Goal: Task Accomplishment & Management: Manage account settings

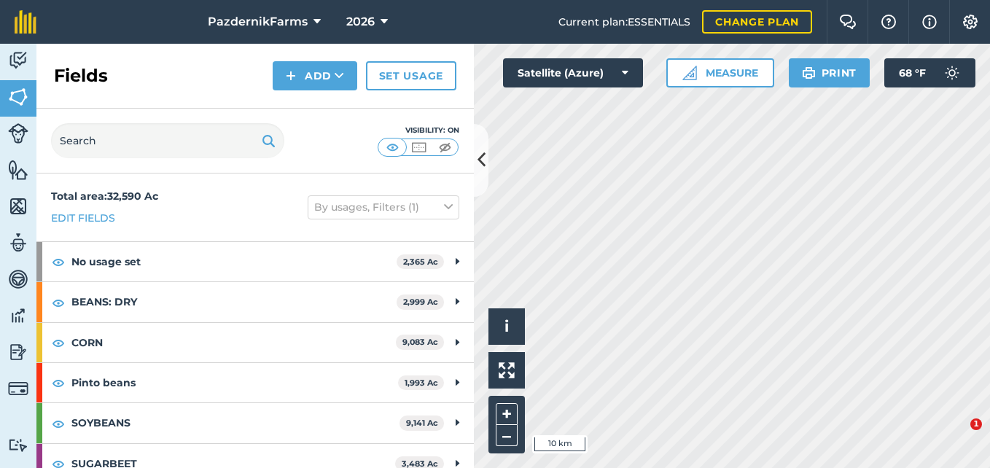
click at [475, 168] on button at bounding box center [481, 160] width 15 height 73
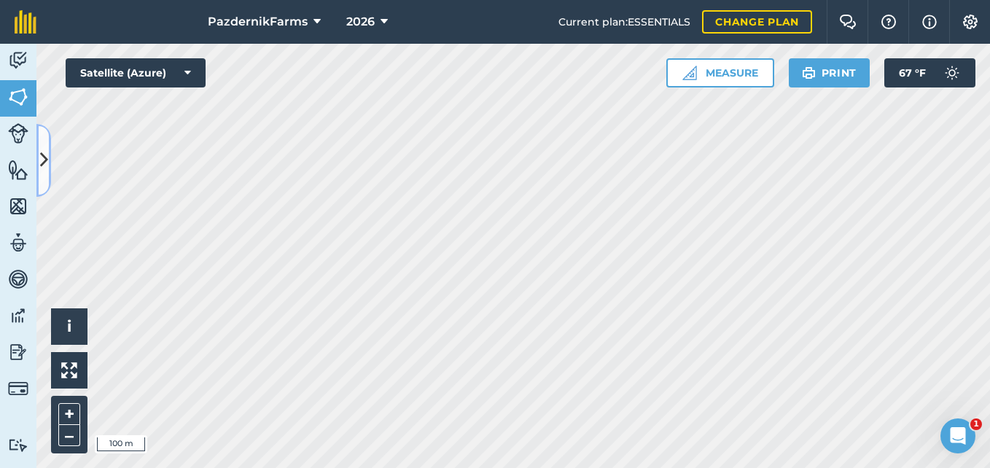
click at [42, 162] on icon at bounding box center [44, 160] width 8 height 26
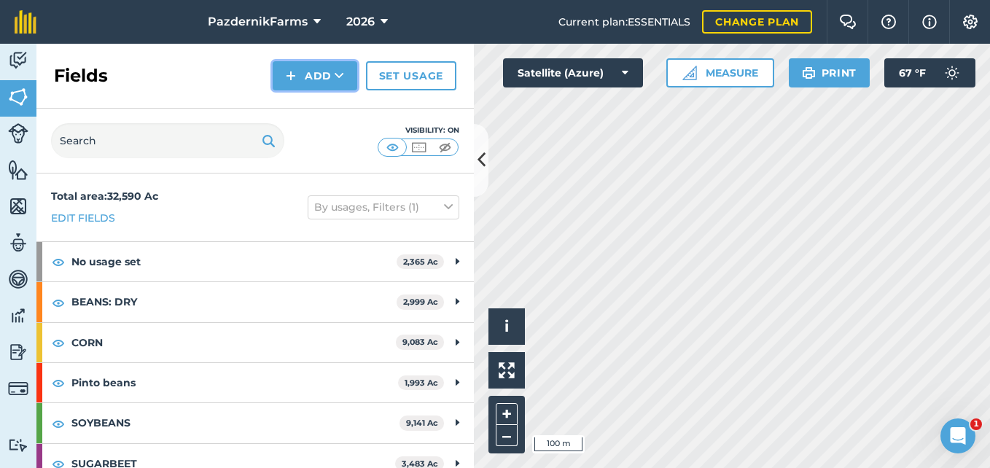
click at [297, 82] on button "Add" at bounding box center [315, 75] width 85 height 29
click at [319, 116] on link "Draw" at bounding box center [315, 109] width 80 height 32
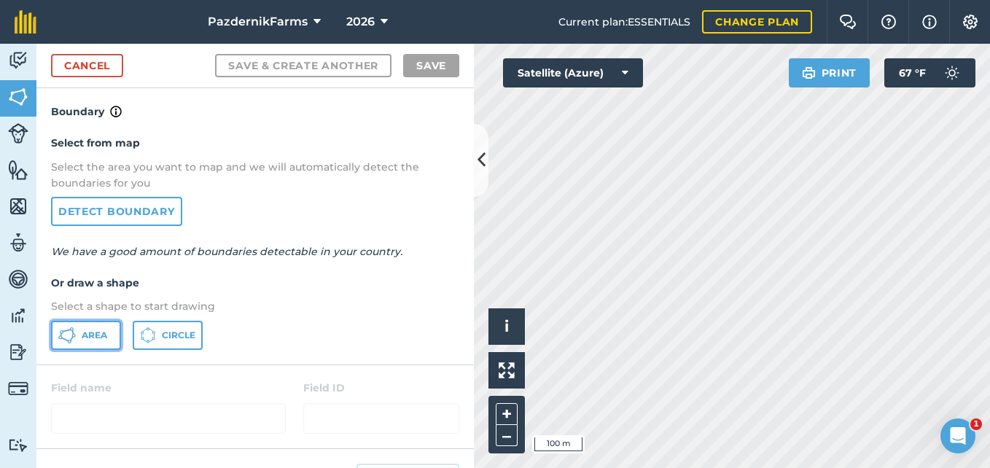
click at [108, 335] on button "Area" at bounding box center [86, 335] width 70 height 29
click at [484, 172] on icon at bounding box center [481, 160] width 8 height 26
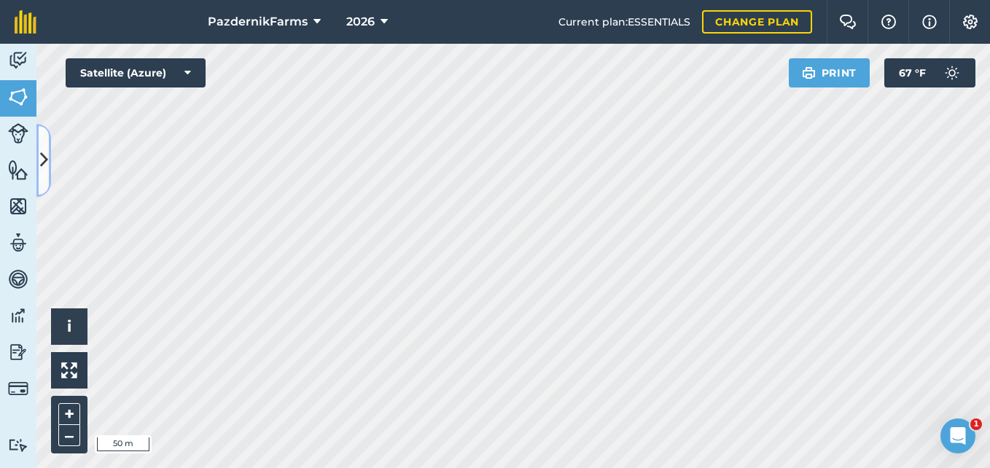
click at [47, 172] on icon at bounding box center [44, 160] width 8 height 26
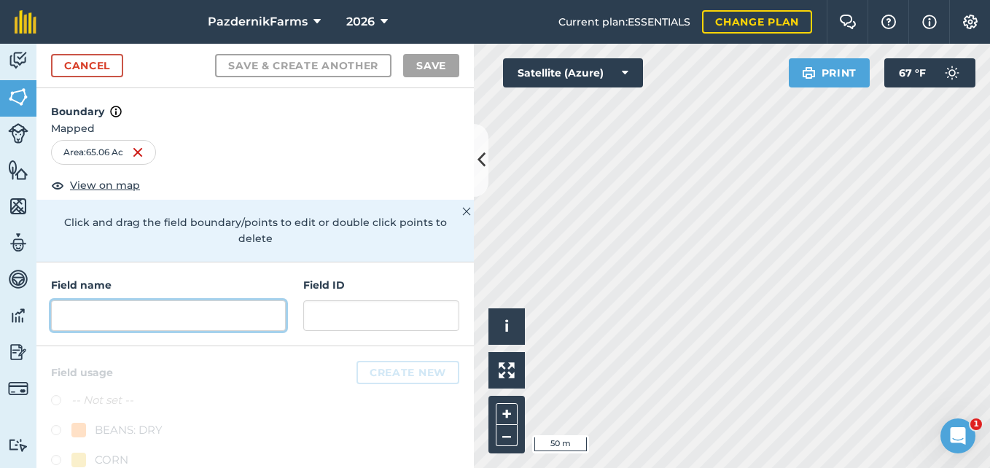
click at [95, 321] on input "text" at bounding box center [168, 315] width 235 height 31
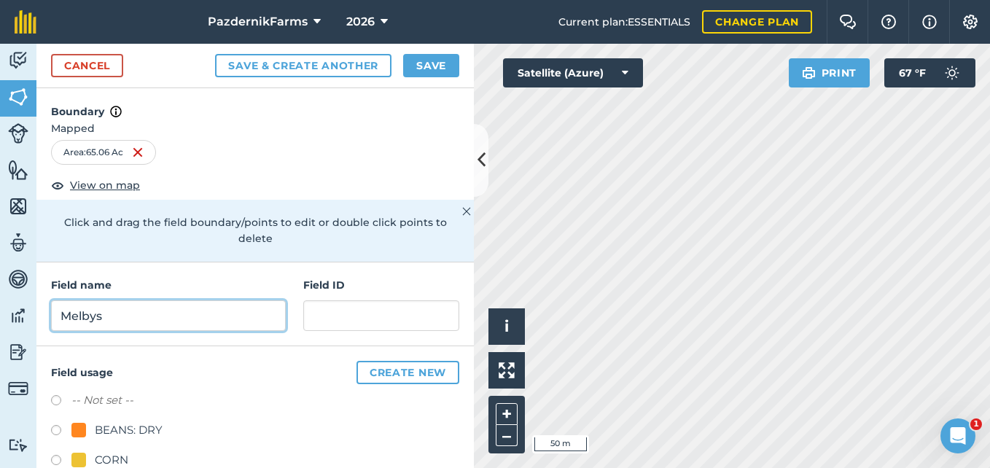
type input "Melbys"
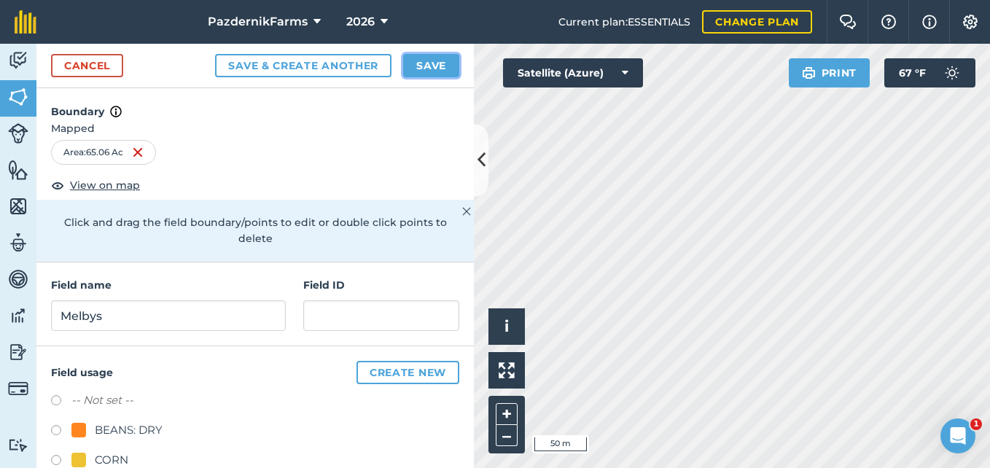
click at [413, 71] on button "Save" at bounding box center [431, 65] width 56 height 23
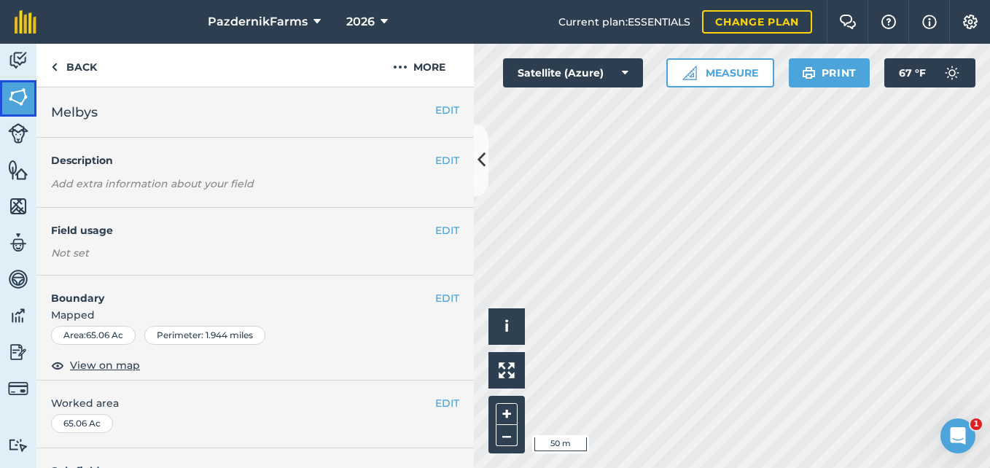
click at [24, 103] on img at bounding box center [18, 97] width 20 height 22
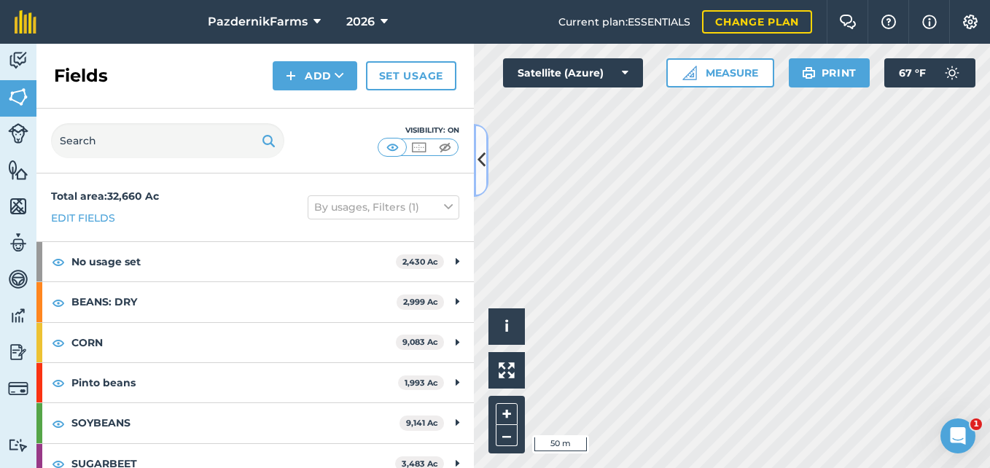
click at [482, 177] on button at bounding box center [481, 160] width 15 height 73
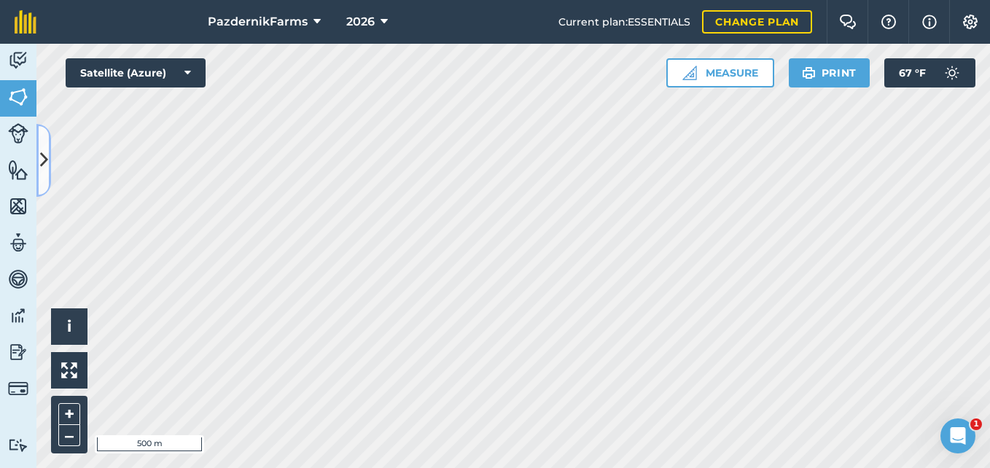
click at [49, 164] on button at bounding box center [43, 160] width 15 height 73
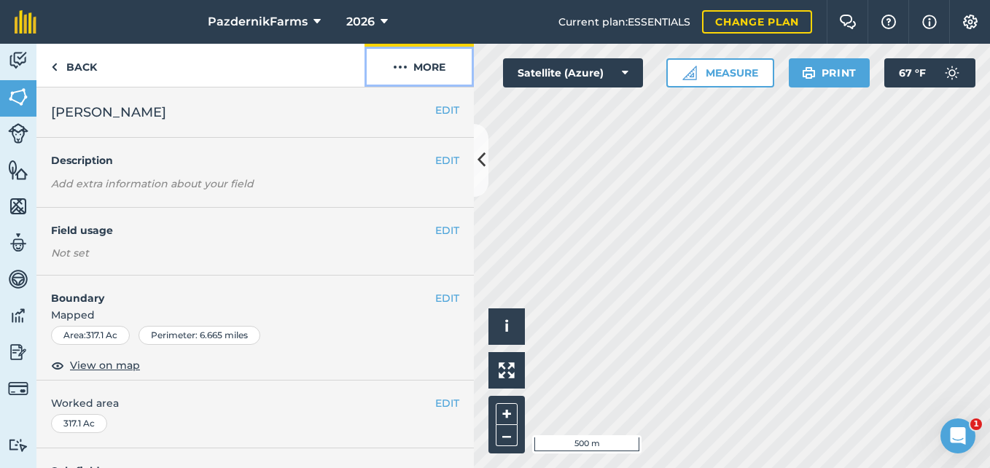
click at [390, 61] on button "More" at bounding box center [418, 65] width 109 height 43
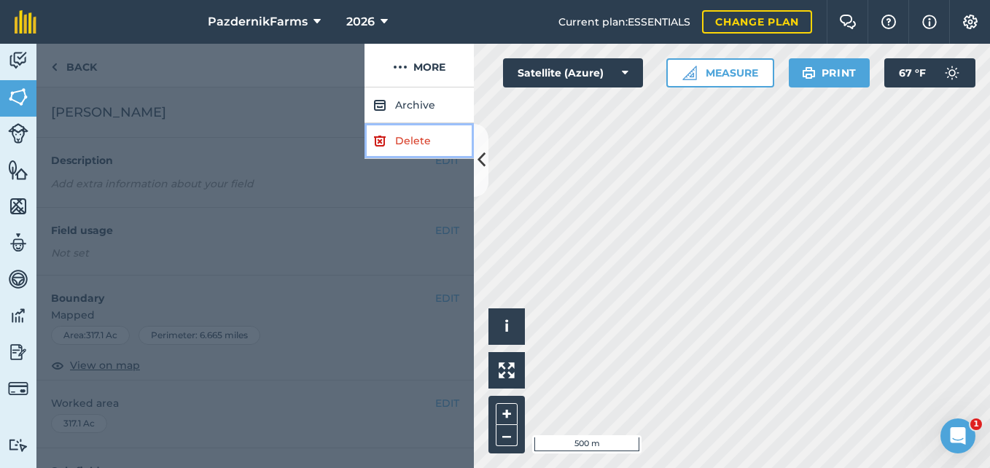
click at [398, 137] on link "Delete" at bounding box center [418, 141] width 109 height 36
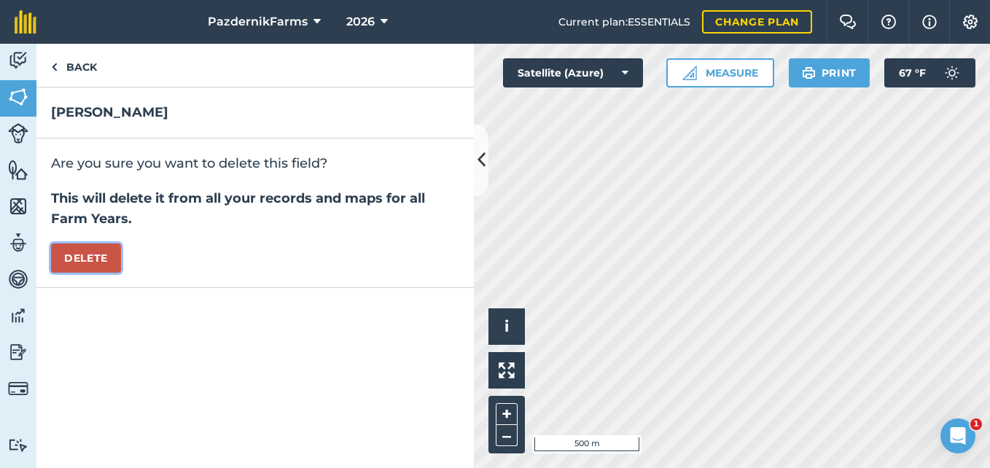
click at [85, 250] on button "Delete" at bounding box center [86, 257] width 70 height 29
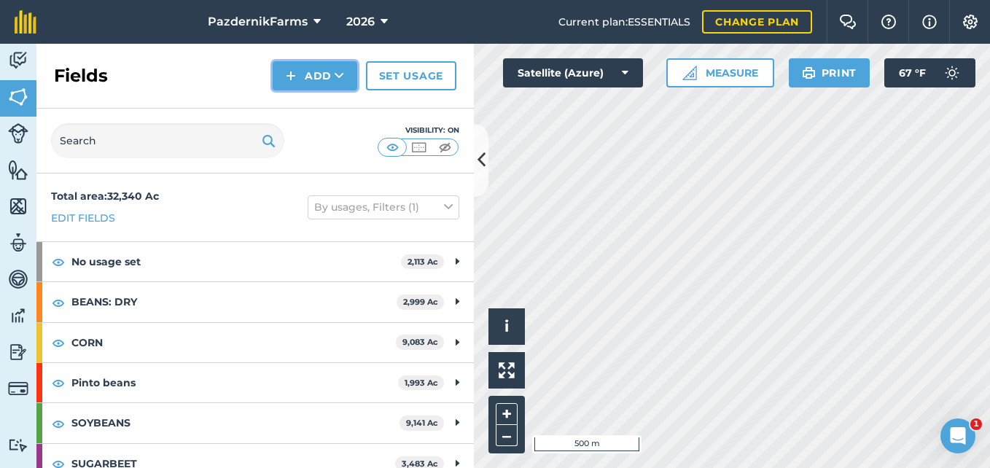
click at [310, 79] on button "Add" at bounding box center [315, 75] width 85 height 29
click at [319, 113] on link "Draw" at bounding box center [315, 109] width 80 height 32
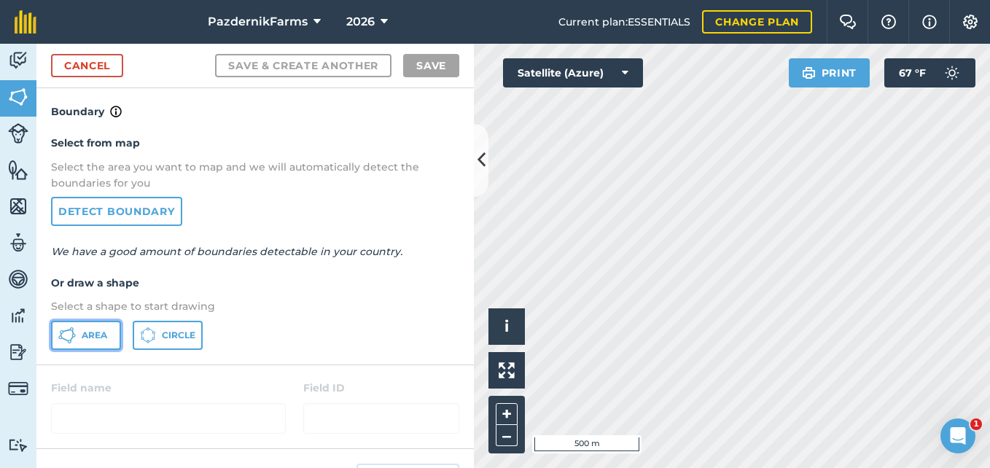
click at [87, 340] on span "Area" at bounding box center [95, 335] width 26 height 12
click at [478, 167] on icon at bounding box center [481, 160] width 8 height 26
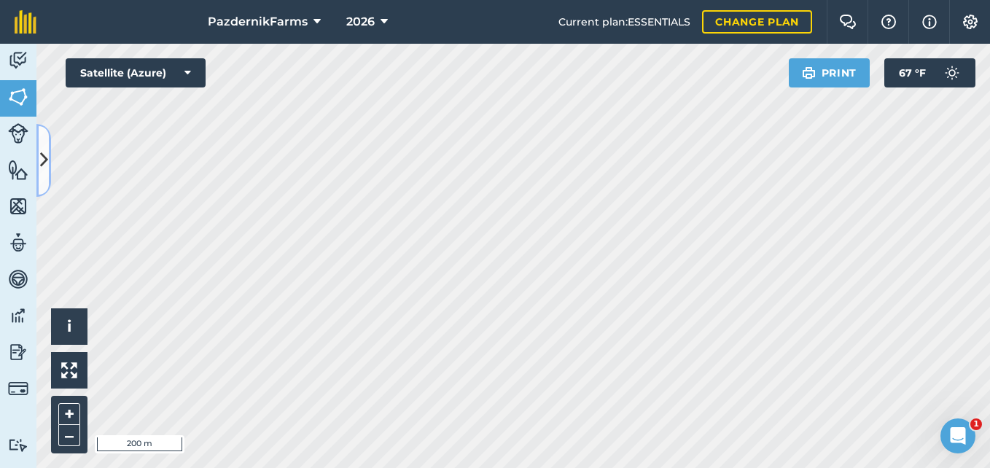
click at [41, 170] on icon at bounding box center [44, 160] width 8 height 26
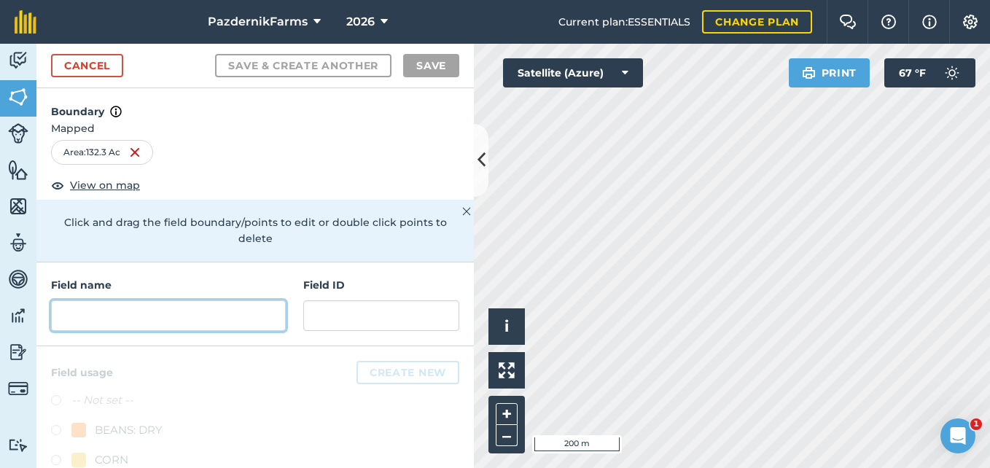
click at [102, 319] on input "text" at bounding box center [168, 315] width 235 height 31
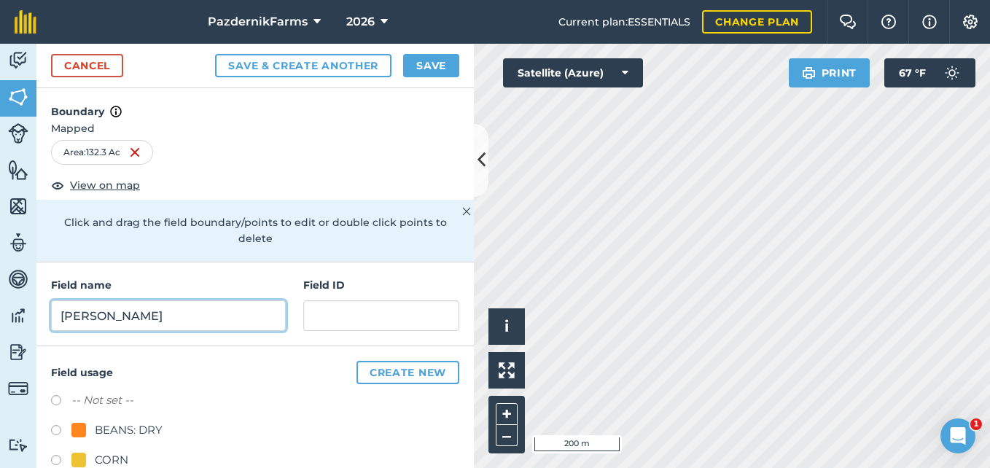
type input "[PERSON_NAME]"
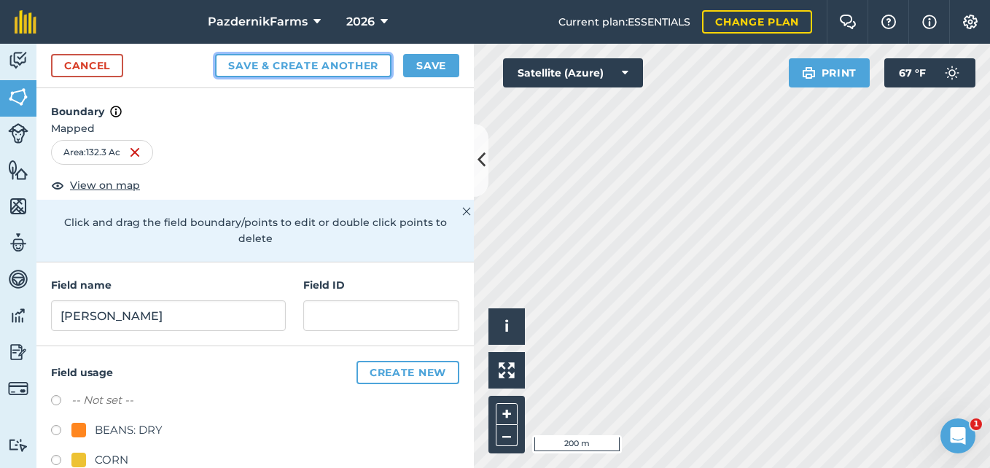
click at [312, 76] on button "Save & Create Another" at bounding box center [303, 65] width 176 height 23
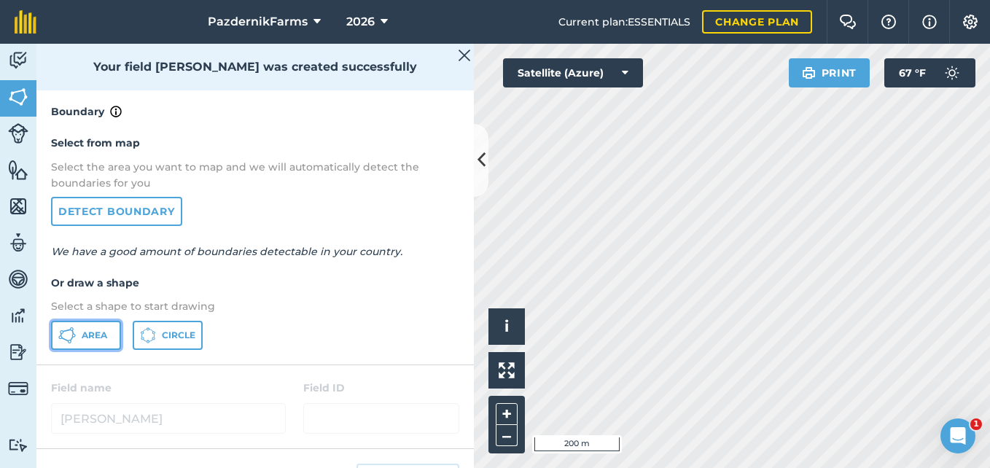
click at [94, 341] on button "Area" at bounding box center [86, 335] width 70 height 29
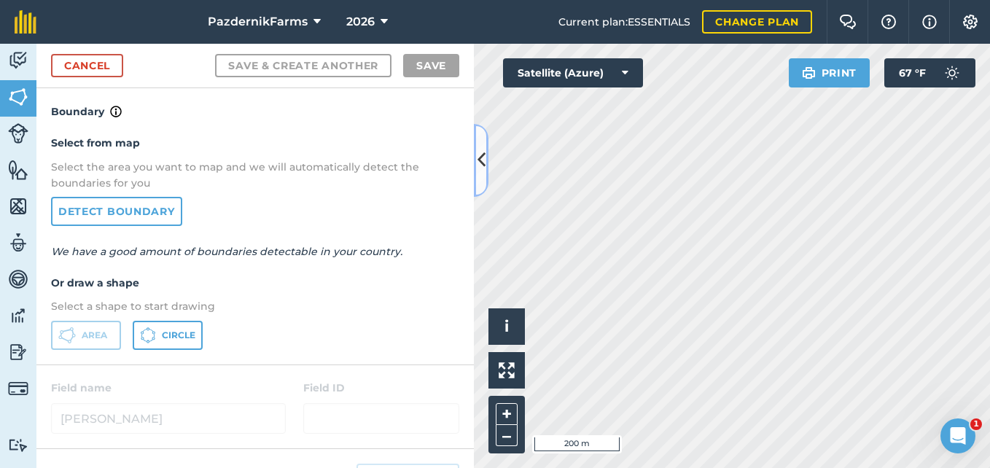
click at [480, 163] on icon at bounding box center [481, 160] width 8 height 26
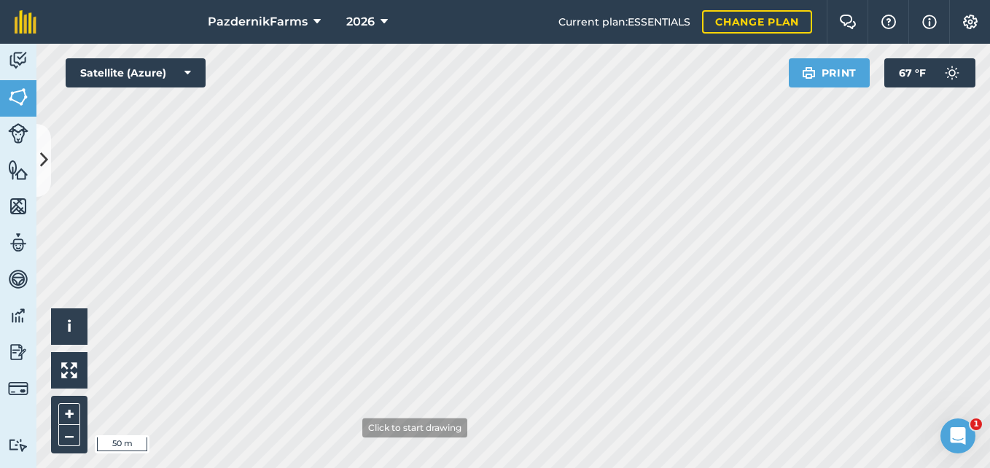
click at [354, 467] on html "PazdernikFarms 2026 Current plan : ESSENTIALS Change plan Farm Chat Help Info S…" at bounding box center [495, 234] width 990 height 468
click at [44, 168] on icon at bounding box center [44, 160] width 8 height 26
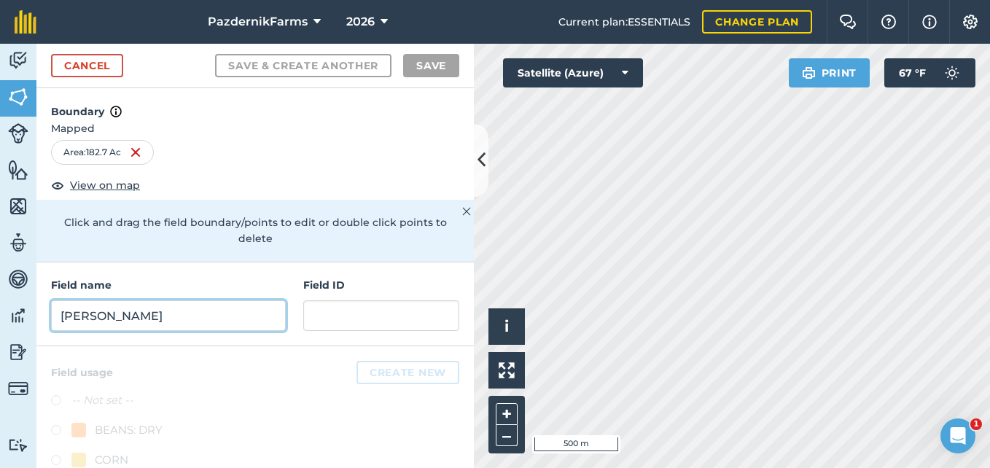
click at [144, 313] on input "[PERSON_NAME]" at bounding box center [168, 315] width 235 height 31
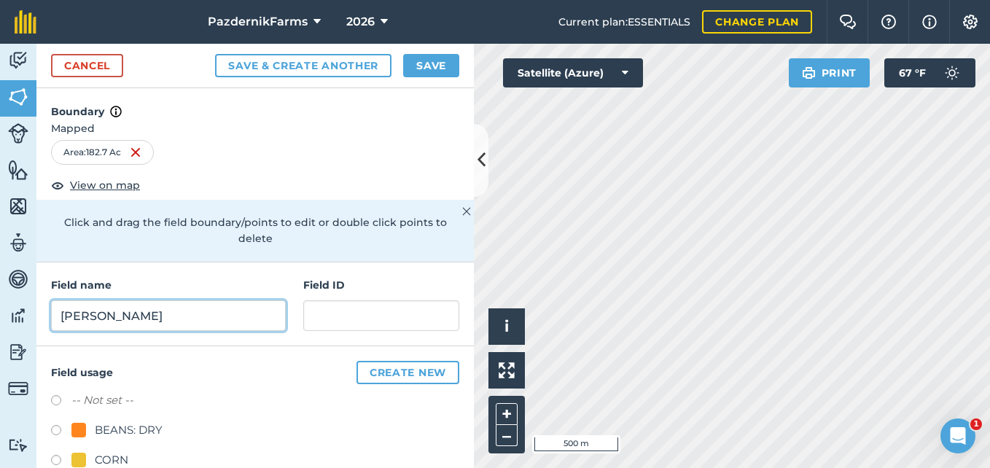
type input "[PERSON_NAME]"
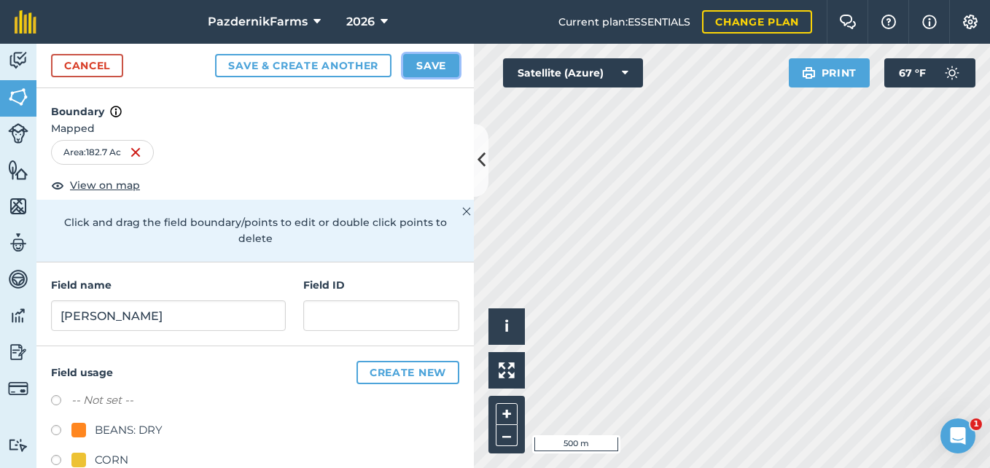
click at [419, 66] on button "Save" at bounding box center [431, 65] width 56 height 23
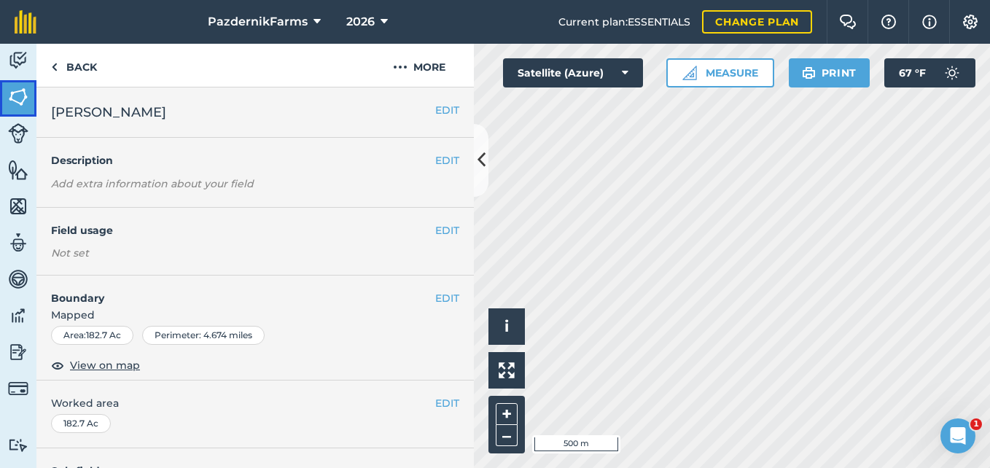
click at [17, 101] on img at bounding box center [18, 97] width 20 height 22
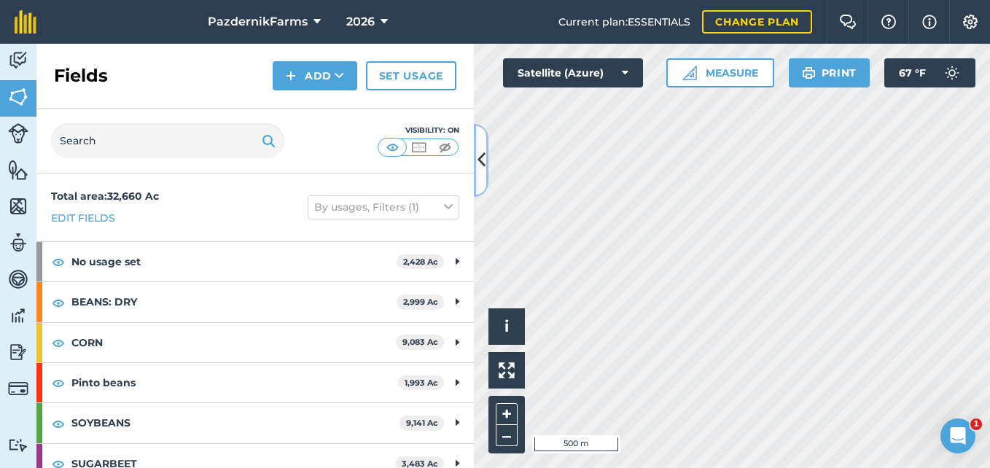
click at [477, 172] on button at bounding box center [481, 160] width 15 height 73
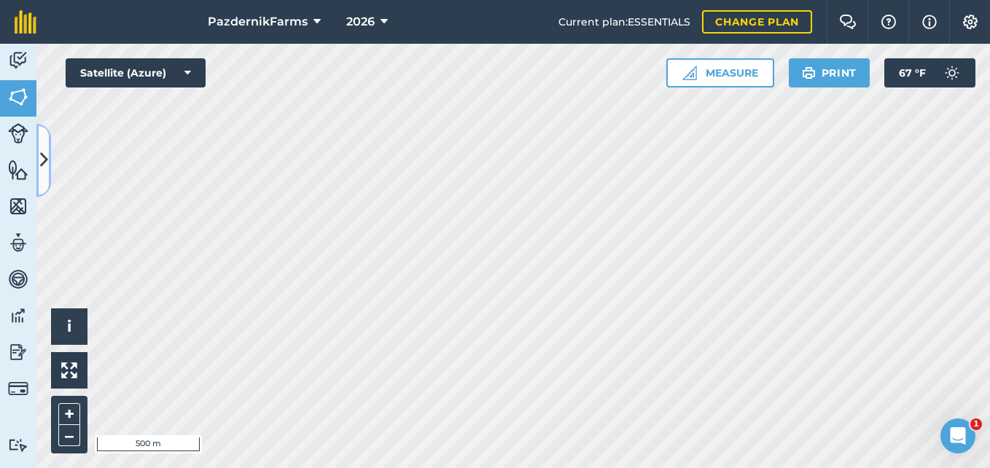
click at [46, 183] on button at bounding box center [43, 160] width 15 height 73
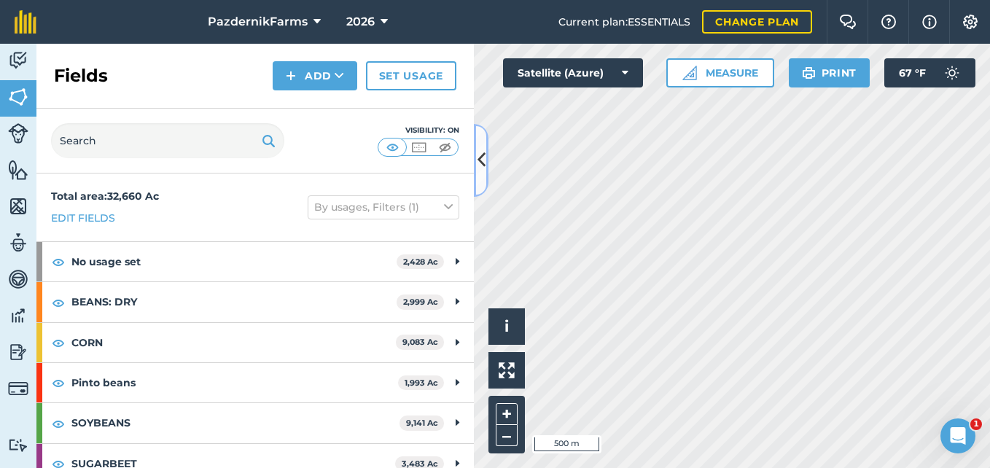
click at [474, 168] on button at bounding box center [481, 160] width 15 height 73
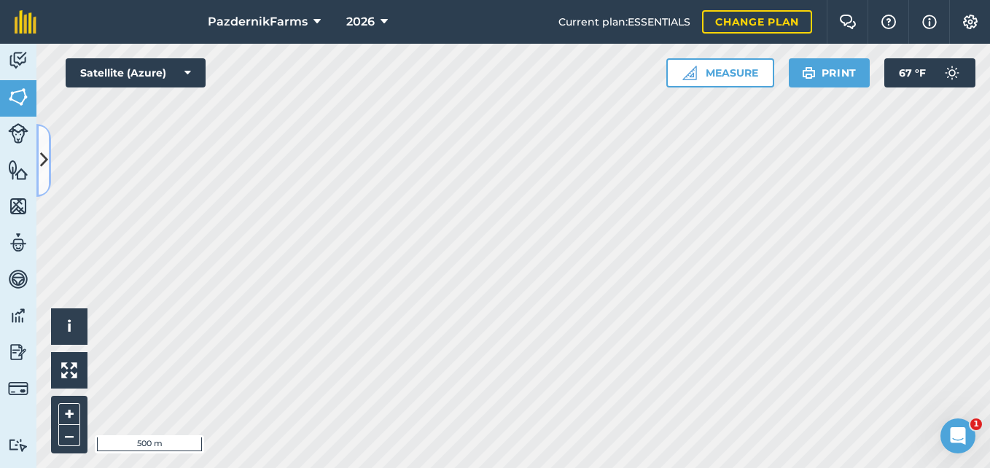
click at [48, 160] on button at bounding box center [43, 160] width 15 height 73
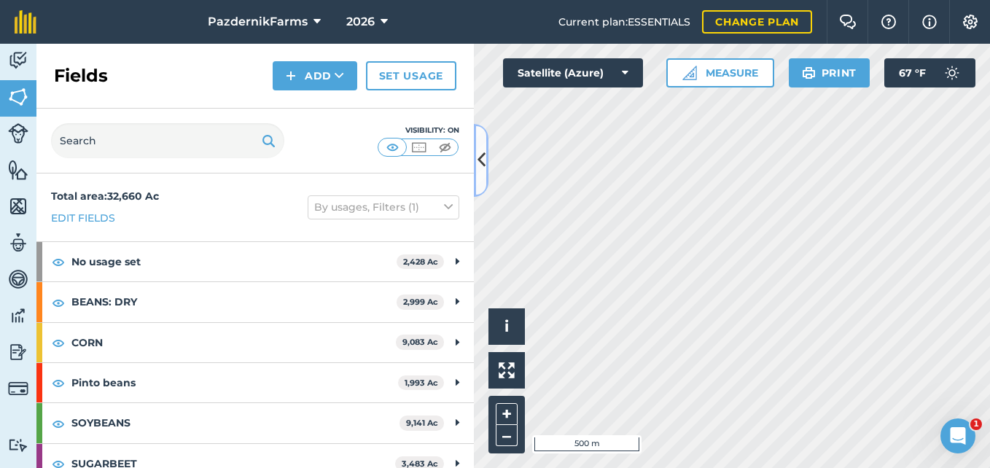
click at [481, 177] on button at bounding box center [481, 160] width 15 height 73
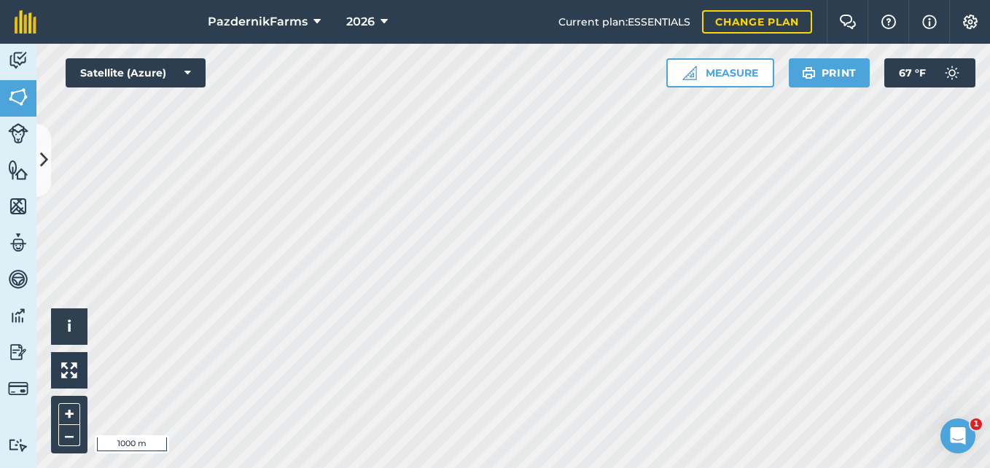
click at [989, 75] on html "PazdernikFarms 2026 Current plan : ESSENTIALS Change plan Farm Chat Help Info S…" at bounding box center [495, 234] width 990 height 468
click at [517, 467] on html "PazdernikFarms 2026 Current plan : ESSENTIALS Change plan Farm Chat Help Info S…" at bounding box center [495, 234] width 990 height 468
click at [41, 185] on div "Activity Fields Livestock Features Maps Team Vehicles Data Reporting Billing Tu…" at bounding box center [495, 256] width 990 height 424
click at [50, 168] on button at bounding box center [43, 160] width 15 height 73
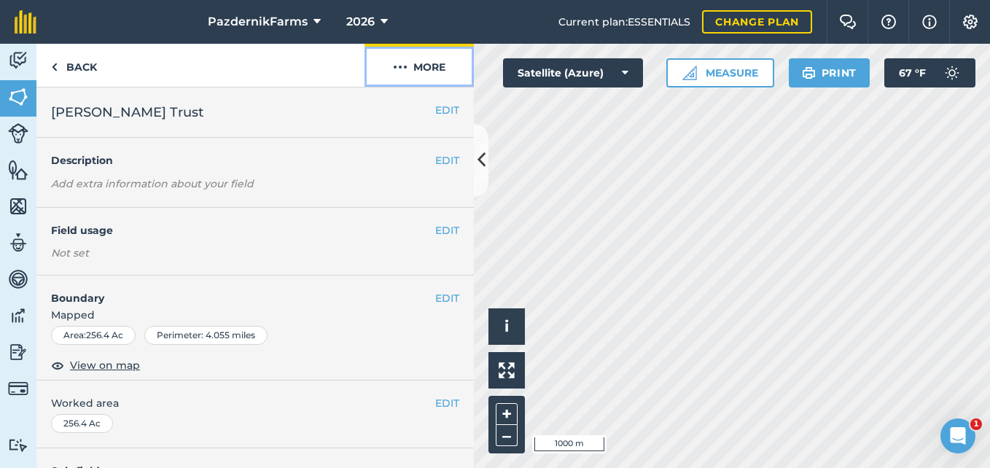
click at [441, 57] on button "More" at bounding box center [418, 65] width 109 height 43
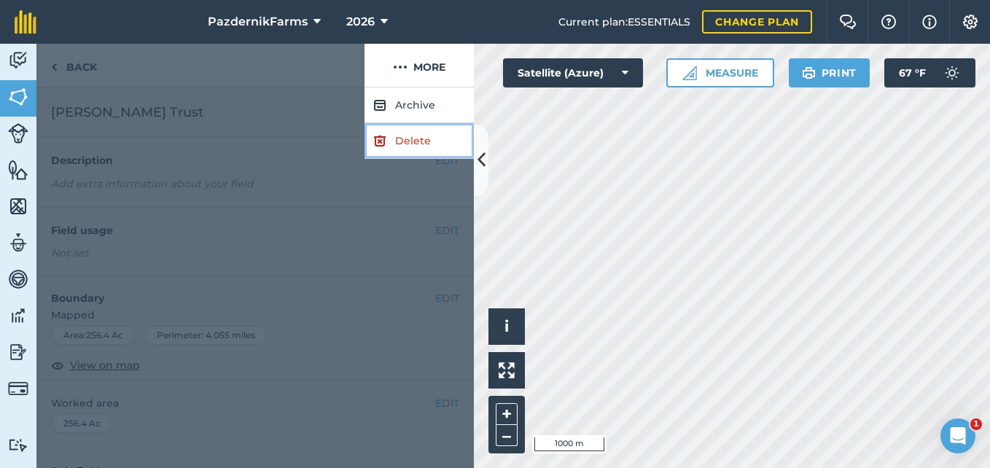
click at [423, 138] on link "Delete" at bounding box center [418, 141] width 109 height 36
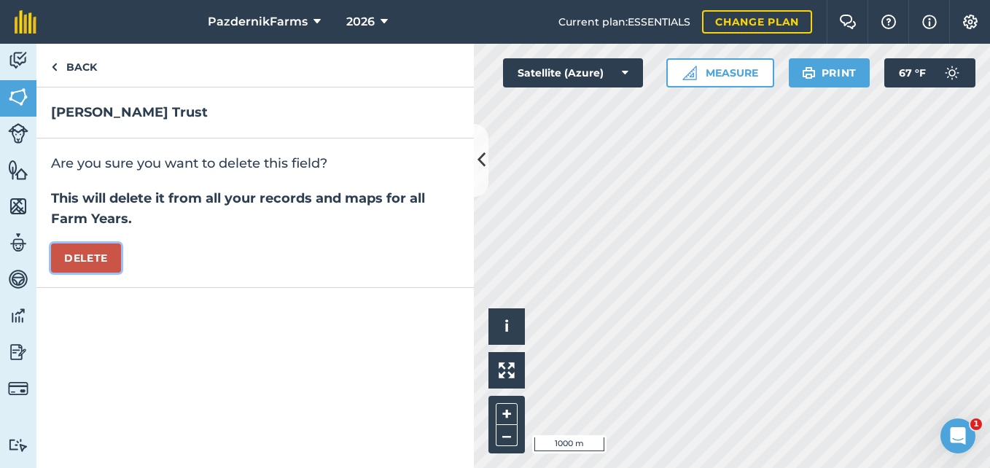
click at [68, 254] on button "Delete" at bounding box center [86, 257] width 70 height 29
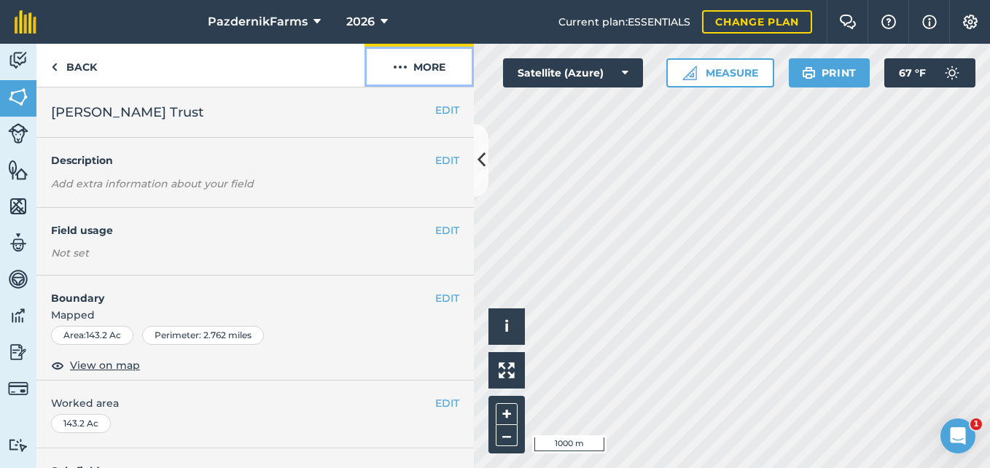
click at [440, 70] on button "More" at bounding box center [418, 65] width 109 height 43
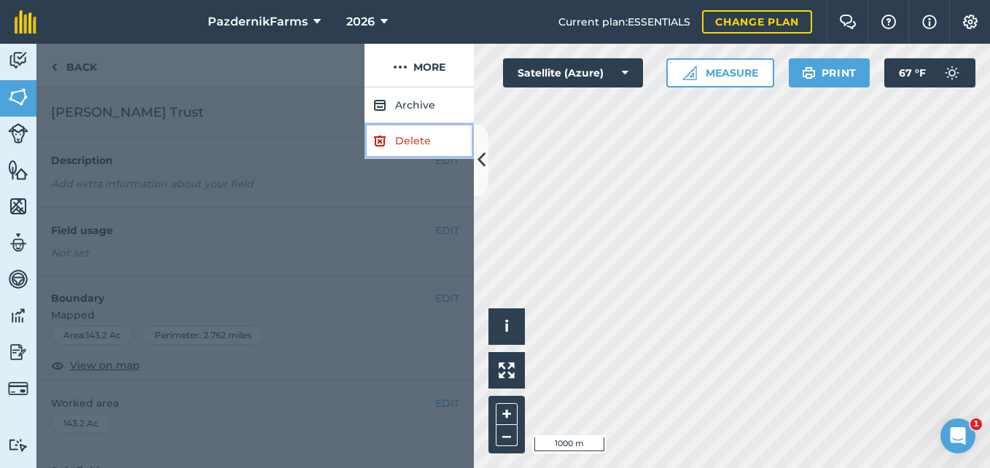
click at [422, 143] on link "Delete" at bounding box center [418, 141] width 109 height 36
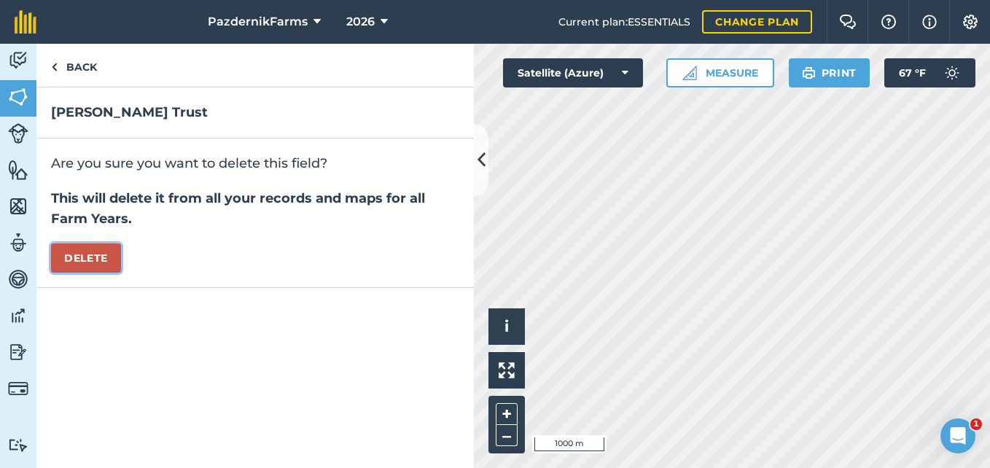
click at [93, 265] on button "Delete" at bounding box center [86, 257] width 70 height 29
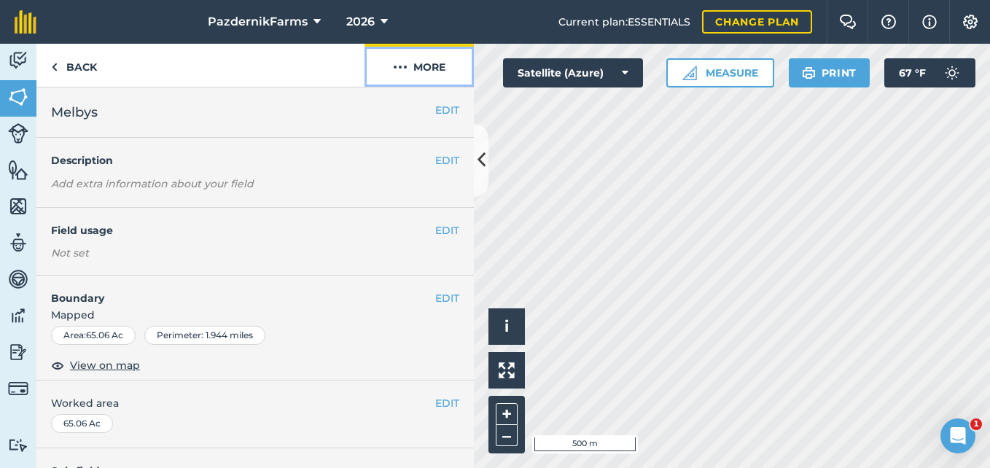
click at [445, 58] on button "More" at bounding box center [418, 65] width 109 height 43
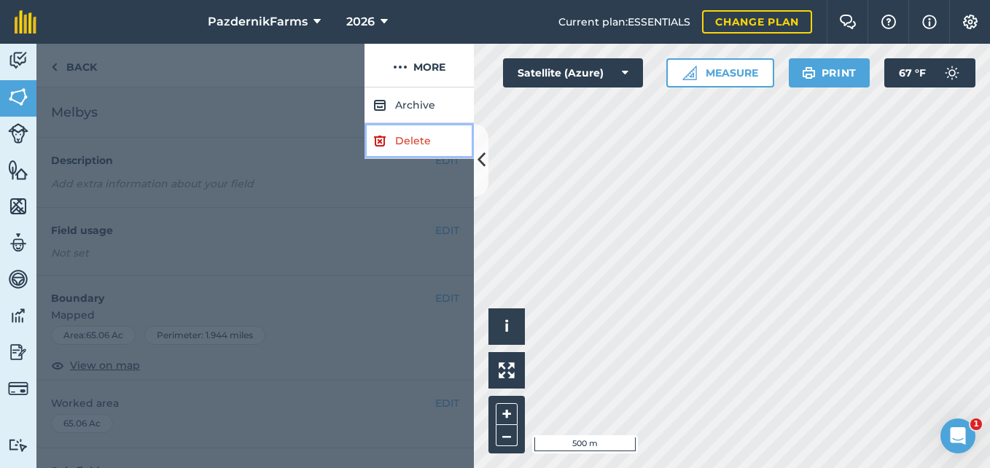
click at [416, 146] on link "Delete" at bounding box center [418, 141] width 109 height 36
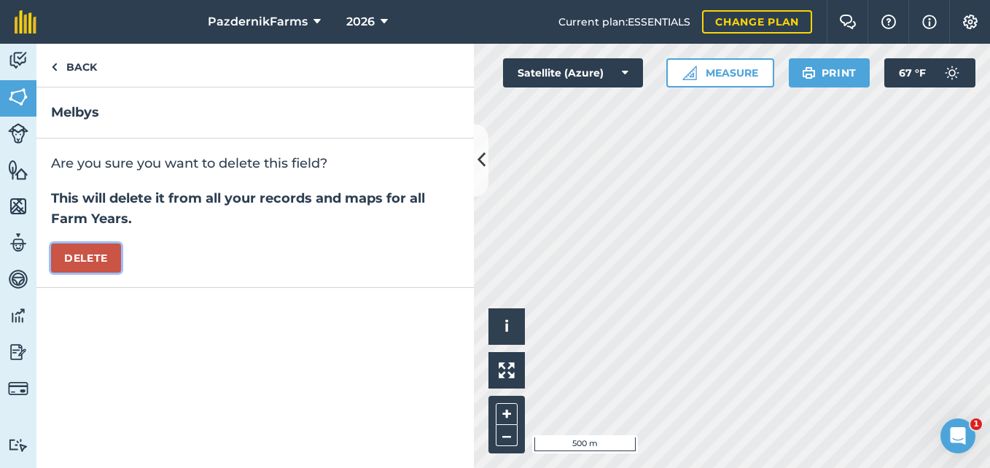
click at [93, 258] on button "Delete" at bounding box center [86, 257] width 70 height 29
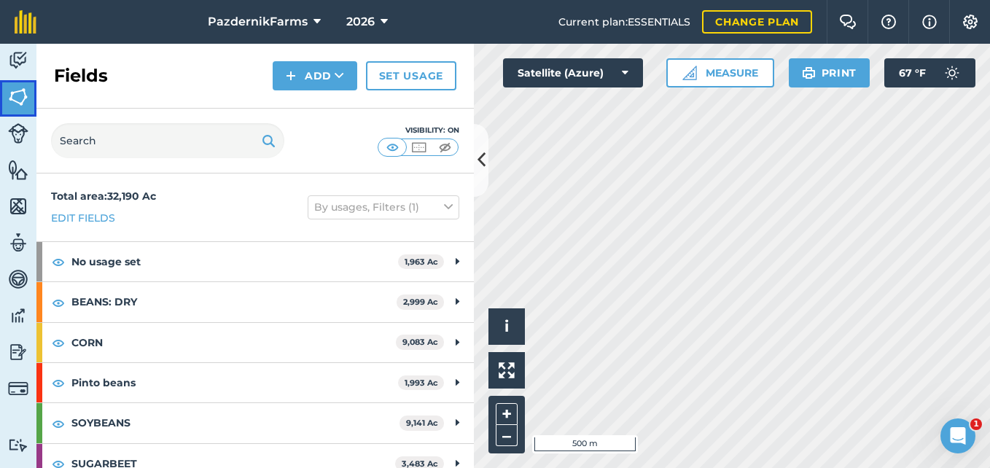
click at [17, 101] on img at bounding box center [18, 97] width 20 height 22
click at [476, 176] on button at bounding box center [481, 160] width 15 height 73
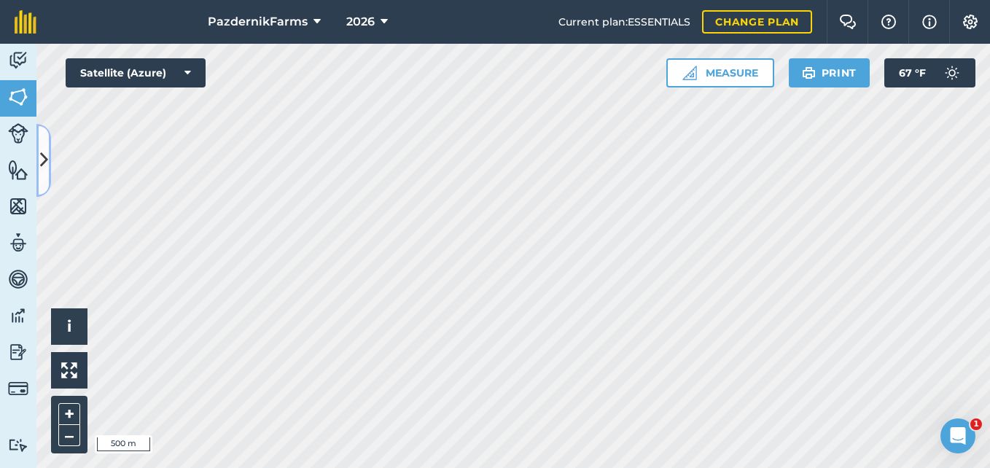
click at [47, 154] on icon at bounding box center [44, 160] width 8 height 26
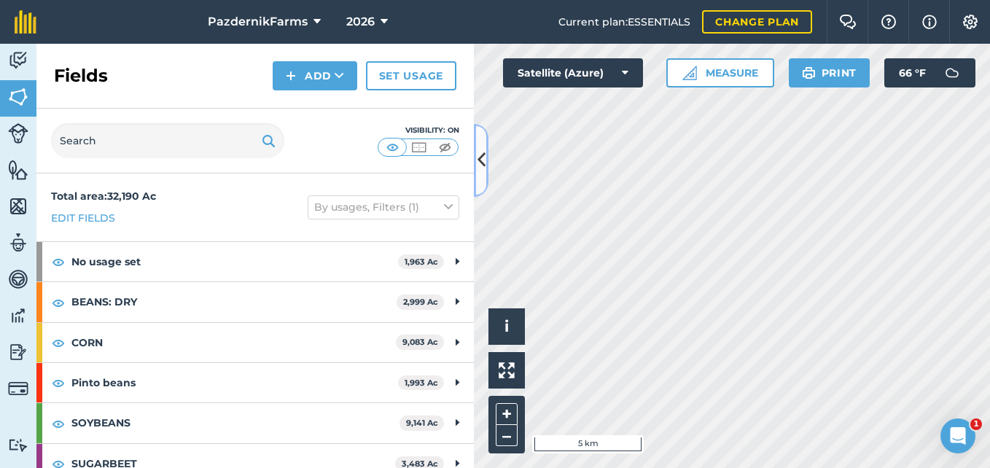
click at [482, 166] on icon at bounding box center [481, 160] width 8 height 26
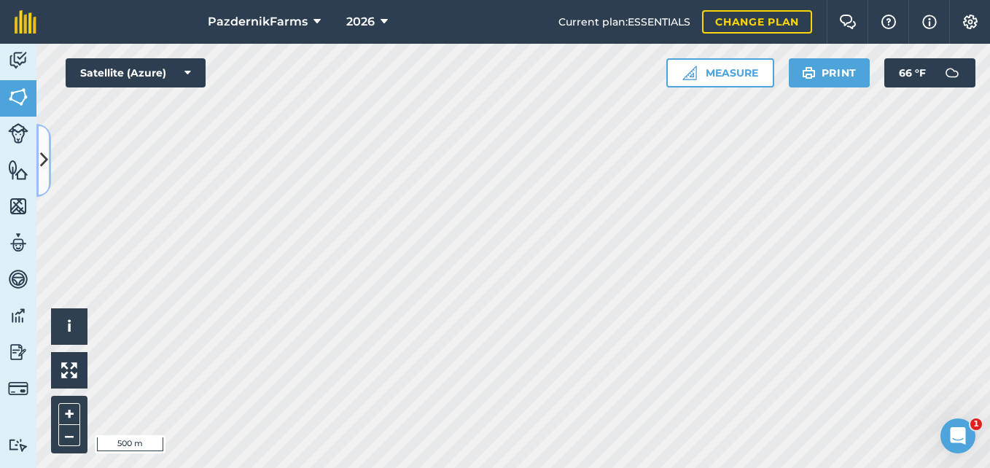
click at [39, 161] on button at bounding box center [43, 160] width 15 height 73
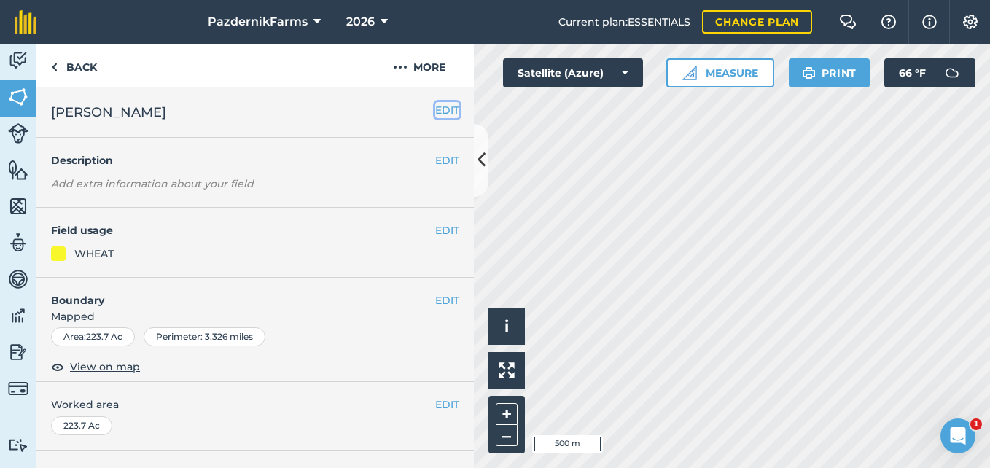
click at [435, 111] on button "EDIT" at bounding box center [447, 110] width 24 height 16
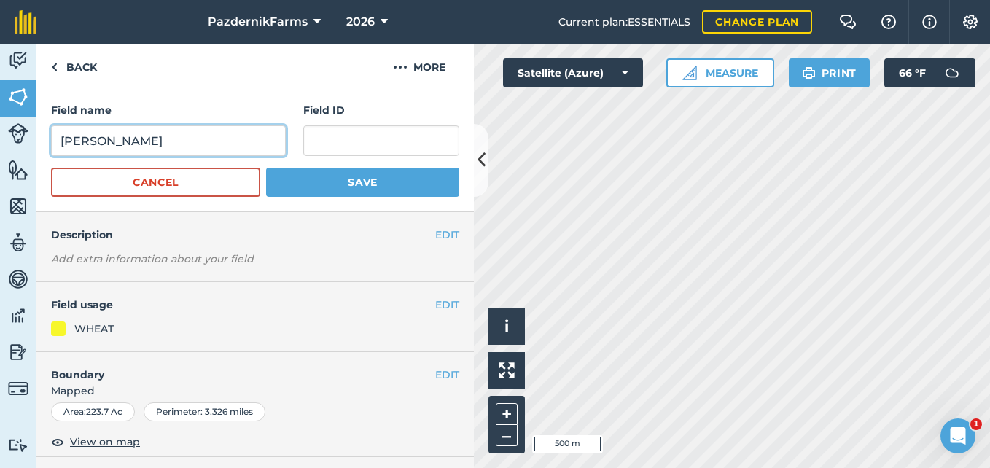
click at [198, 148] on input "[PERSON_NAME]" at bounding box center [168, 140] width 235 height 31
type input "[PERSON_NAME] [PERSON_NAME]"
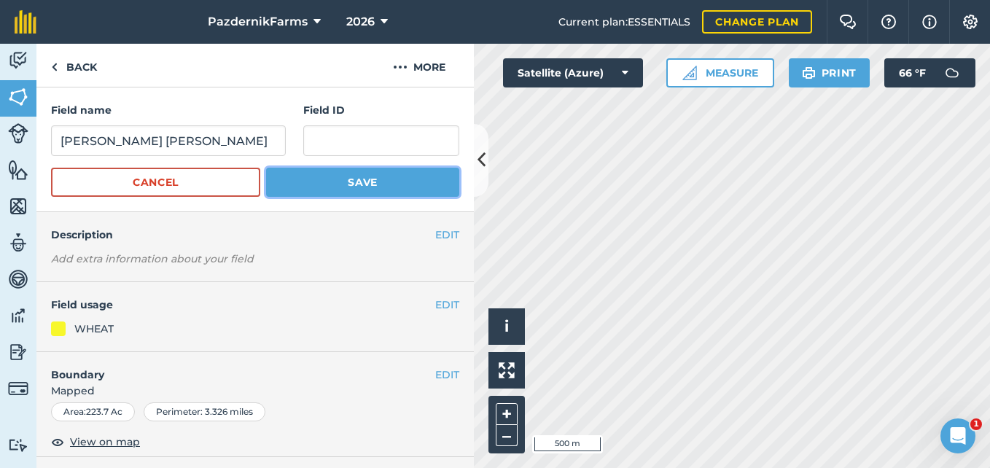
click at [362, 176] on button "Save" at bounding box center [362, 182] width 193 height 29
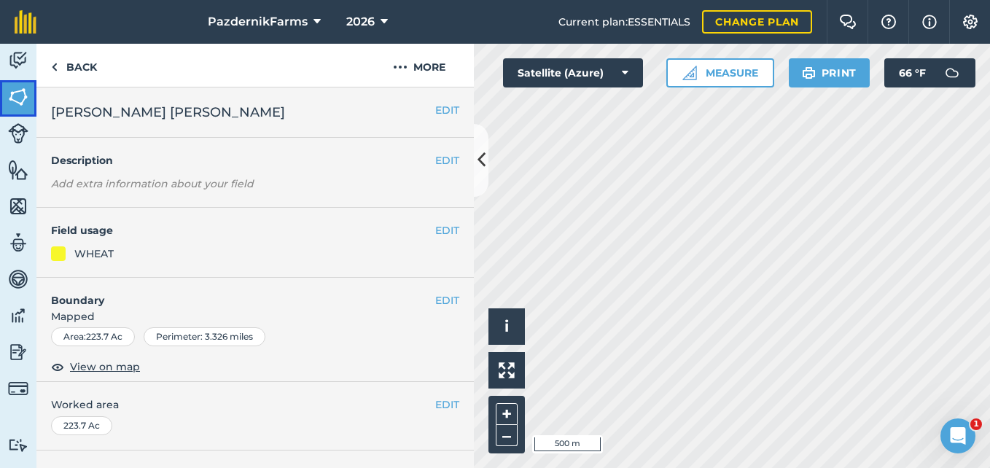
click at [18, 92] on img at bounding box center [18, 97] width 20 height 22
click at [422, 112] on h2 "[PERSON_NAME]" at bounding box center [243, 112] width 384 height 20
click at [435, 109] on button "EDIT" at bounding box center [447, 110] width 24 height 16
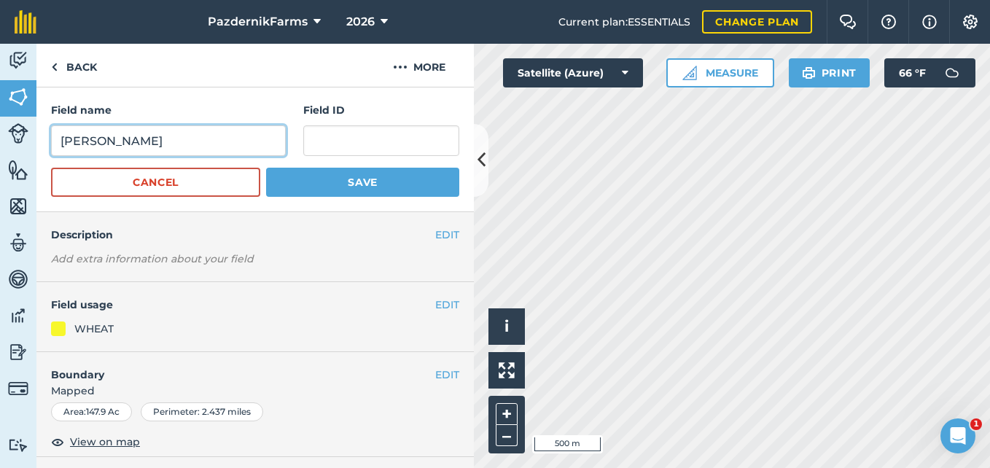
click at [203, 145] on input "[PERSON_NAME]" at bounding box center [168, 140] width 235 height 31
type input "[PERSON_NAME] long 1/4"
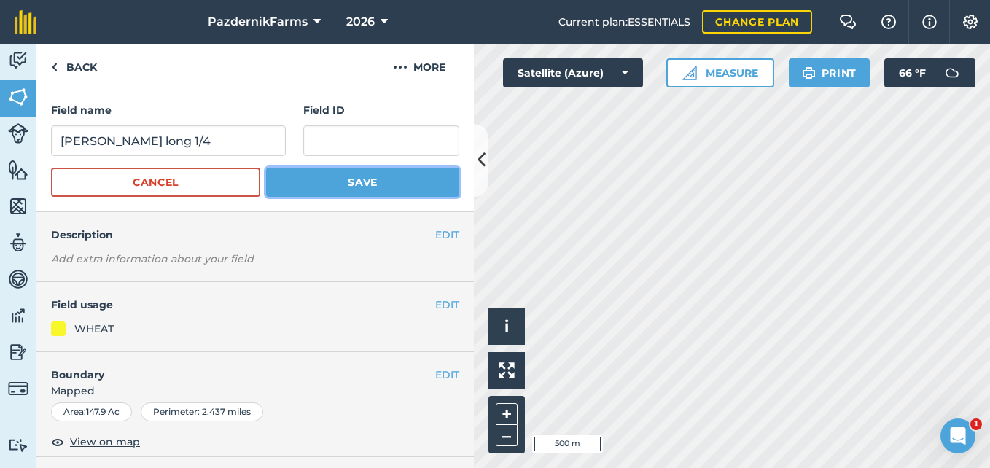
click at [309, 178] on button "Save" at bounding box center [362, 182] width 193 height 29
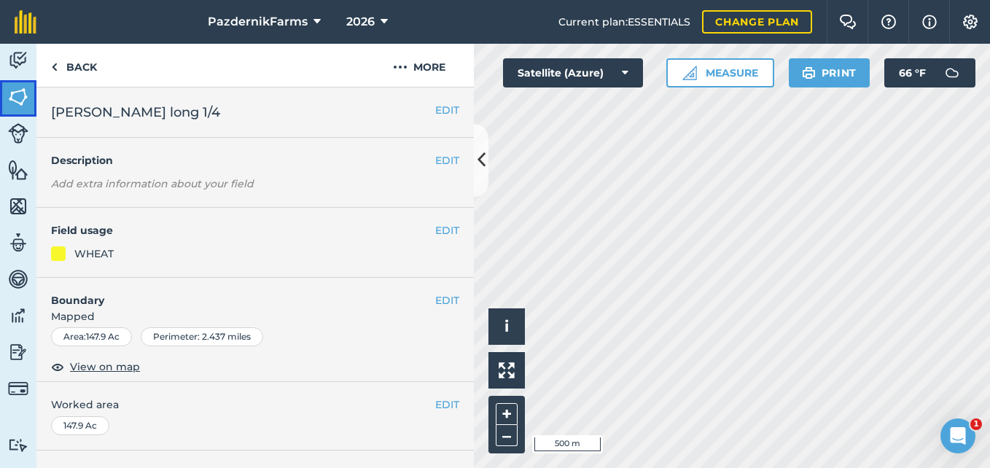
click at [15, 106] on img at bounding box center [18, 97] width 20 height 22
click at [448, 114] on div "EDIT [PERSON_NAME] Beets" at bounding box center [254, 112] width 437 height 50
click at [441, 109] on button "EDIT" at bounding box center [447, 110] width 24 height 16
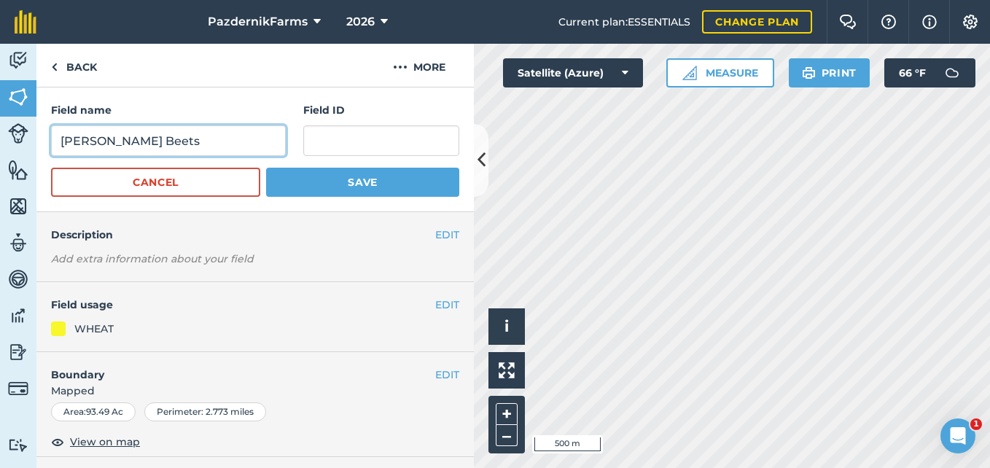
click at [160, 134] on input "[PERSON_NAME] Beets" at bounding box center [168, 140] width 235 height 31
type input "[PERSON_NAME]"
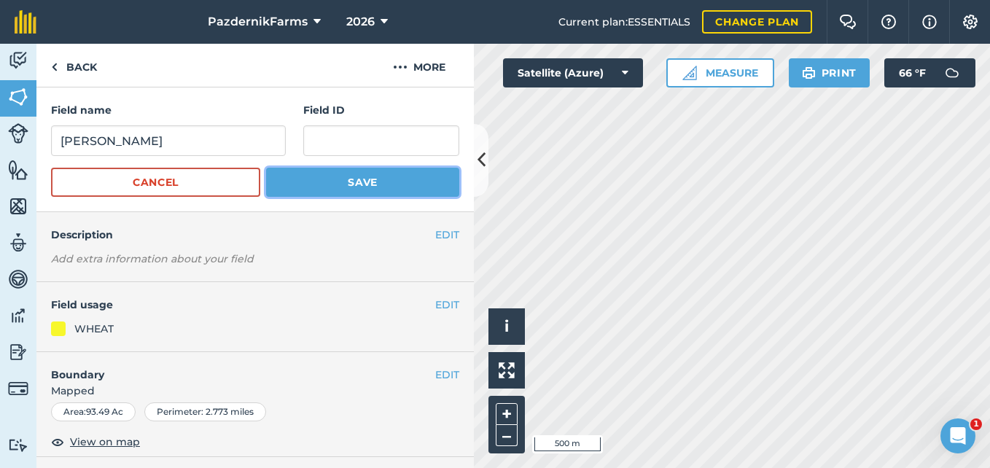
click at [303, 172] on button "Save" at bounding box center [362, 182] width 193 height 29
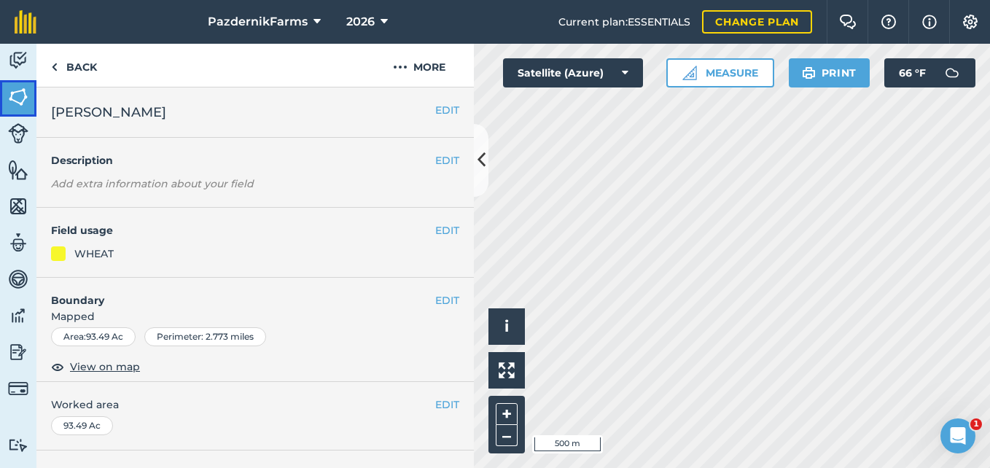
click at [27, 91] on img at bounding box center [18, 97] width 20 height 22
click at [445, 104] on button "EDIT" at bounding box center [447, 110] width 24 height 16
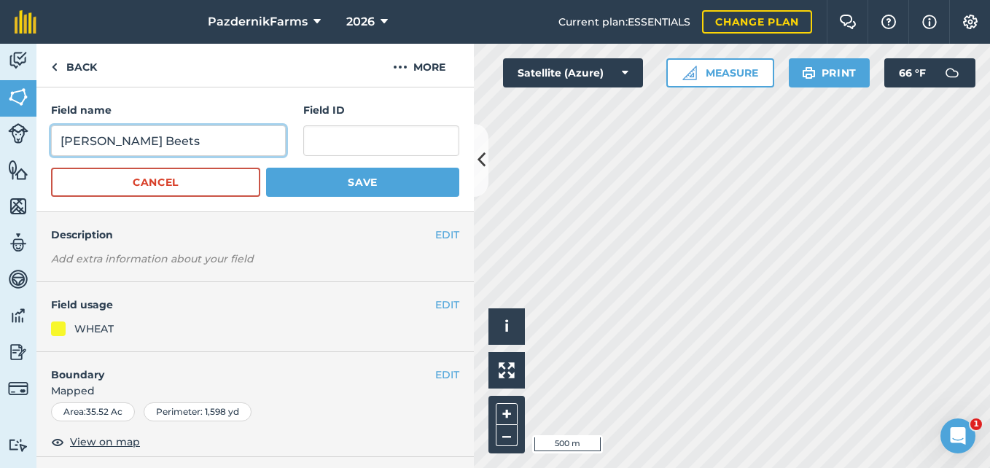
click at [163, 140] on input "[PERSON_NAME] Beets" at bounding box center [168, 140] width 235 height 31
type input "[PERSON_NAME] 40"
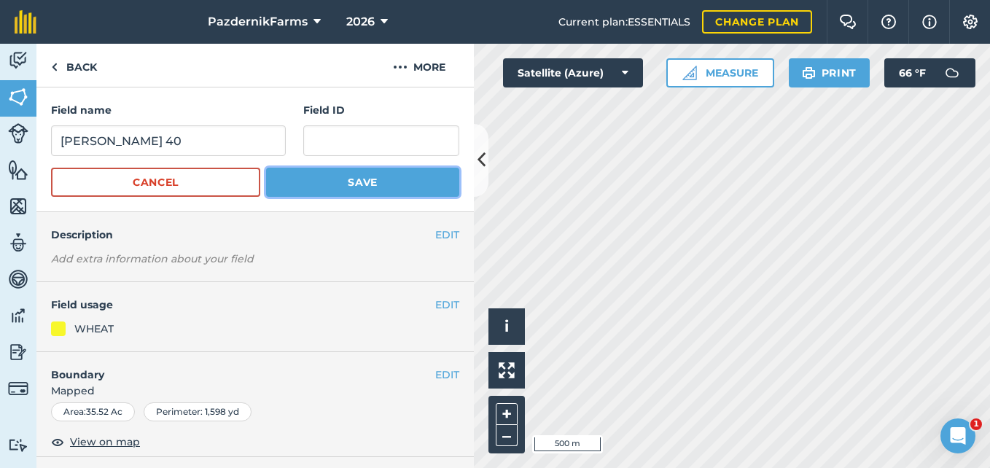
click at [278, 185] on button "Save" at bounding box center [362, 182] width 193 height 29
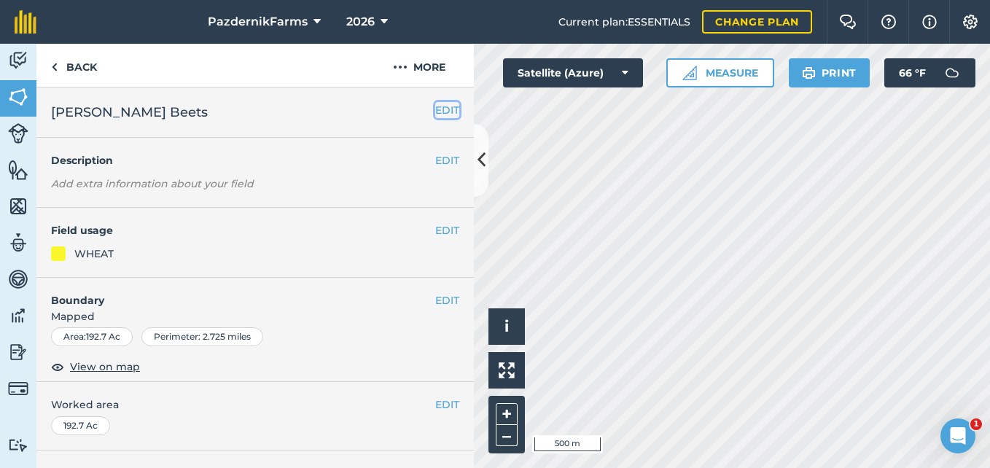
click at [435, 107] on button "EDIT" at bounding box center [447, 110] width 24 height 16
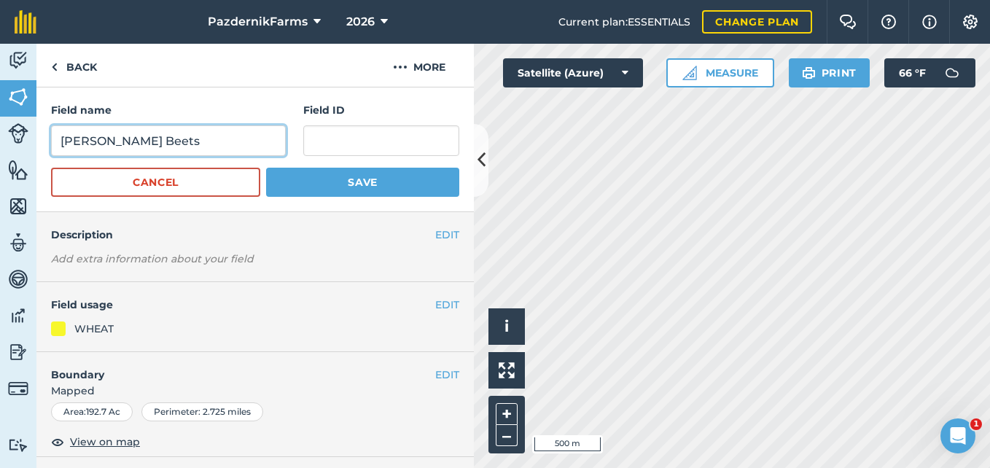
click at [209, 139] on input "[PERSON_NAME] Beets" at bounding box center [168, 140] width 235 height 31
type input "[PERSON_NAME]"
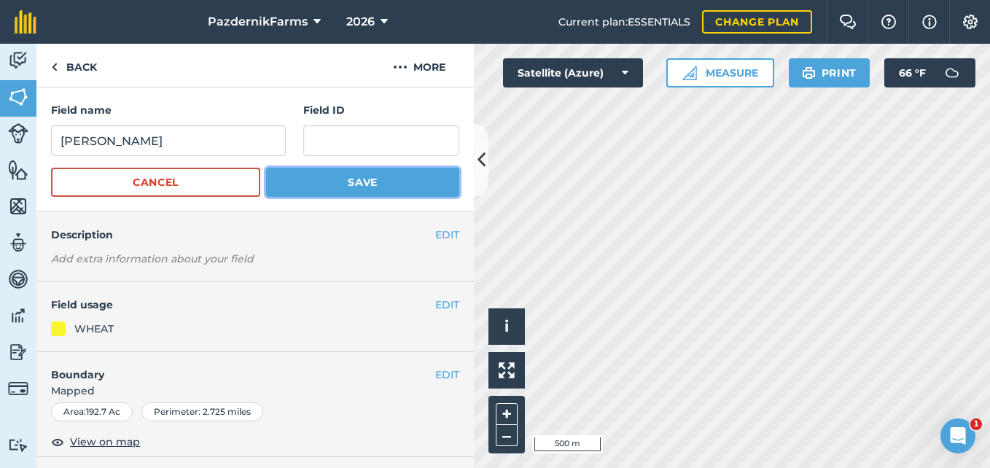
click at [381, 182] on button "Save" at bounding box center [362, 182] width 193 height 29
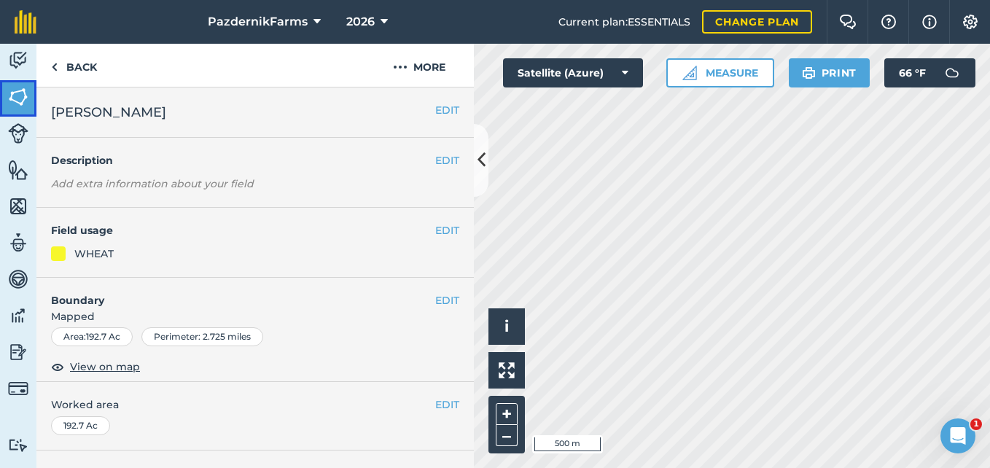
click at [21, 87] on img at bounding box center [18, 97] width 20 height 22
click at [435, 108] on button "EDIT" at bounding box center [447, 110] width 24 height 16
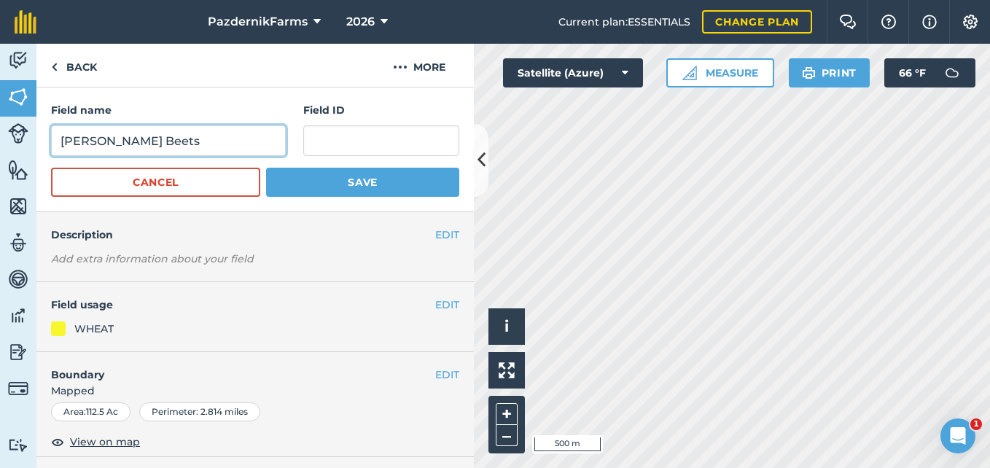
click at [169, 140] on input "[PERSON_NAME] Beets" at bounding box center [168, 140] width 235 height 31
type input "[PERSON_NAME]"
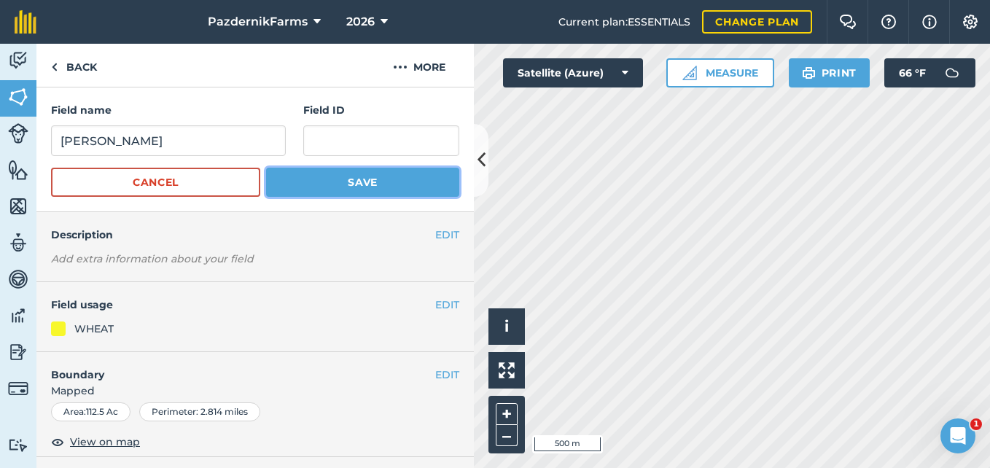
click at [328, 182] on button "Save" at bounding box center [362, 182] width 193 height 29
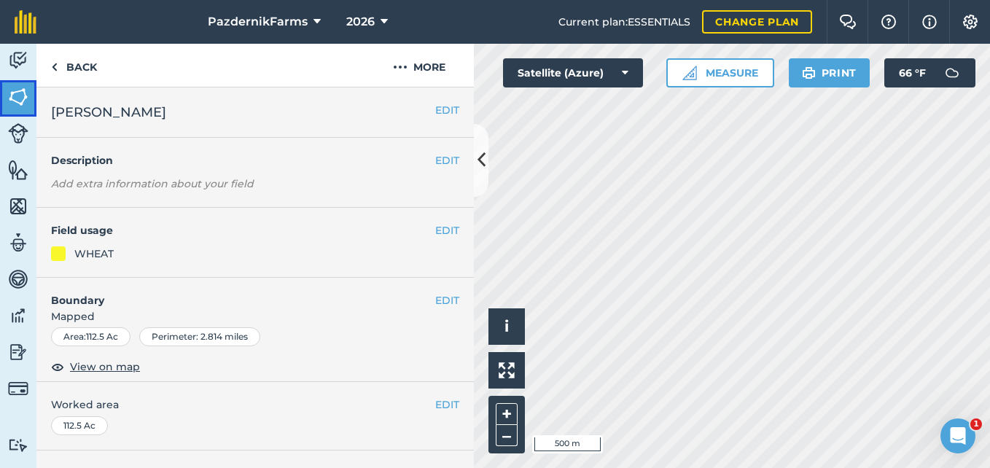
click at [6, 90] on link "Fields" at bounding box center [18, 98] width 36 height 36
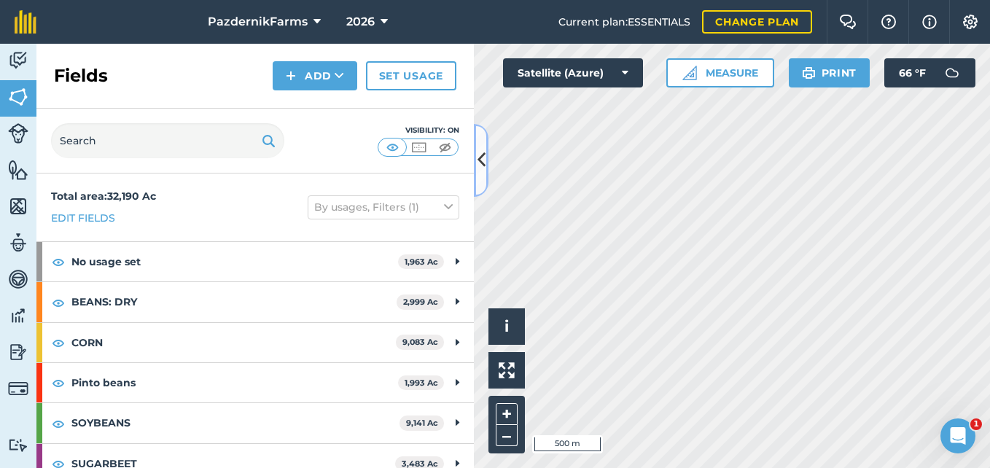
click at [485, 168] on icon at bounding box center [481, 160] width 8 height 26
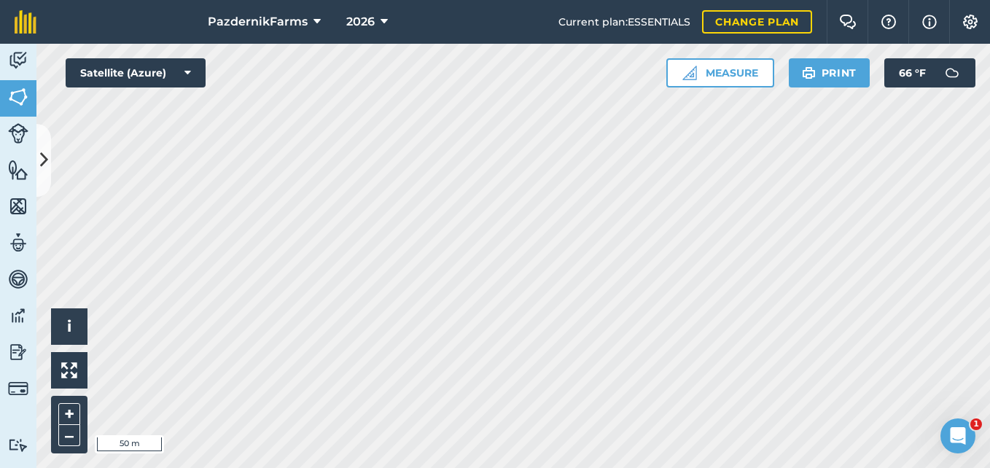
click at [892, 0] on html "PazdernikFarms 2026 Current plan : ESSENTIALS Change plan Farm Chat Help Info S…" at bounding box center [495, 234] width 990 height 468
click at [36, 160] on button at bounding box center [43, 160] width 15 height 73
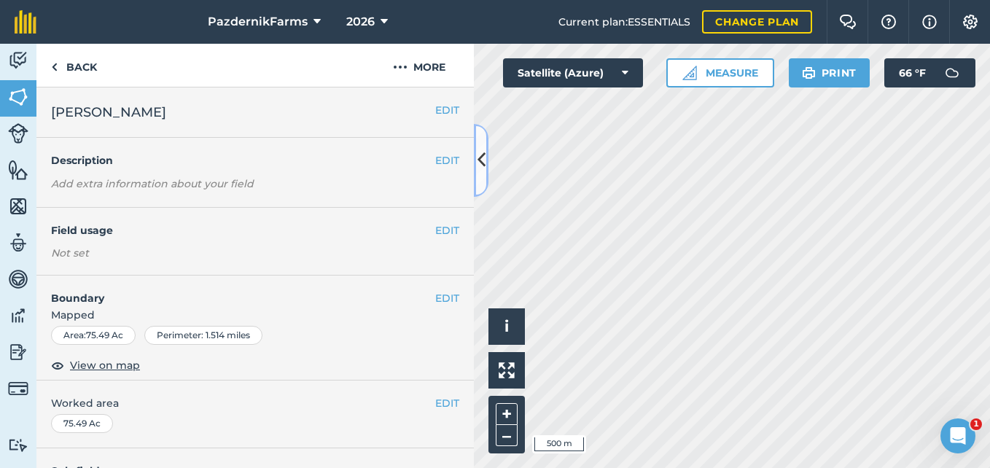
click at [486, 154] on button at bounding box center [481, 160] width 15 height 73
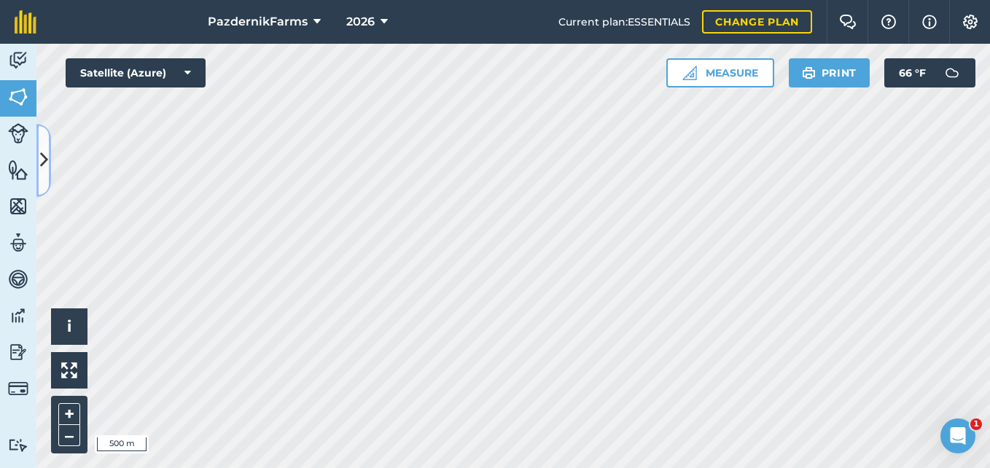
click at [47, 171] on icon at bounding box center [44, 160] width 8 height 26
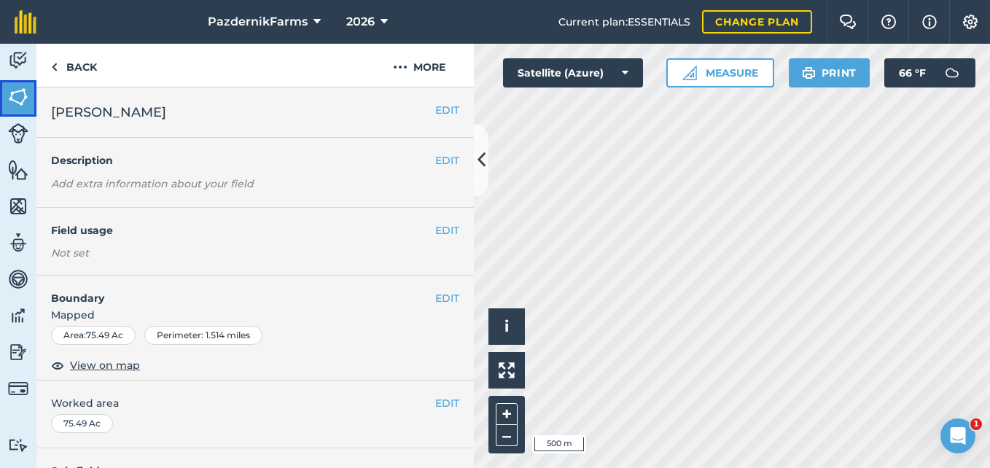
click at [14, 104] on img at bounding box center [18, 97] width 20 height 22
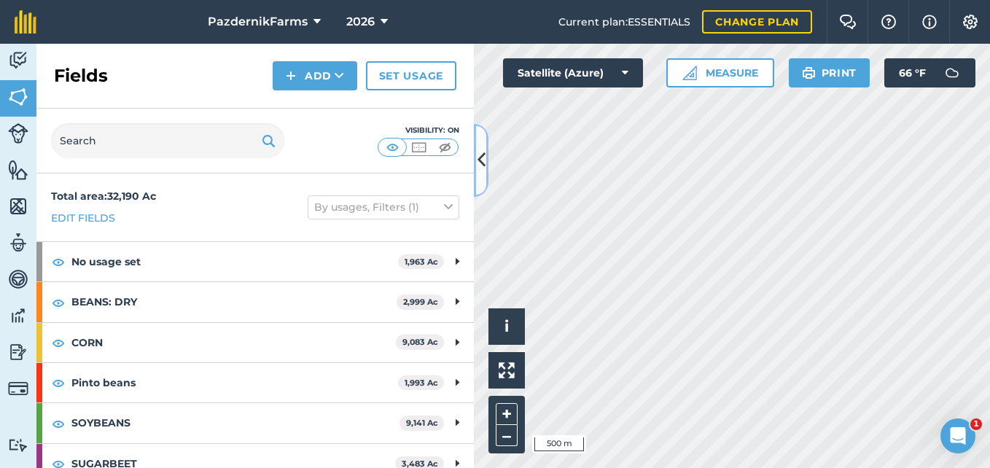
click at [483, 165] on icon at bounding box center [481, 160] width 8 height 26
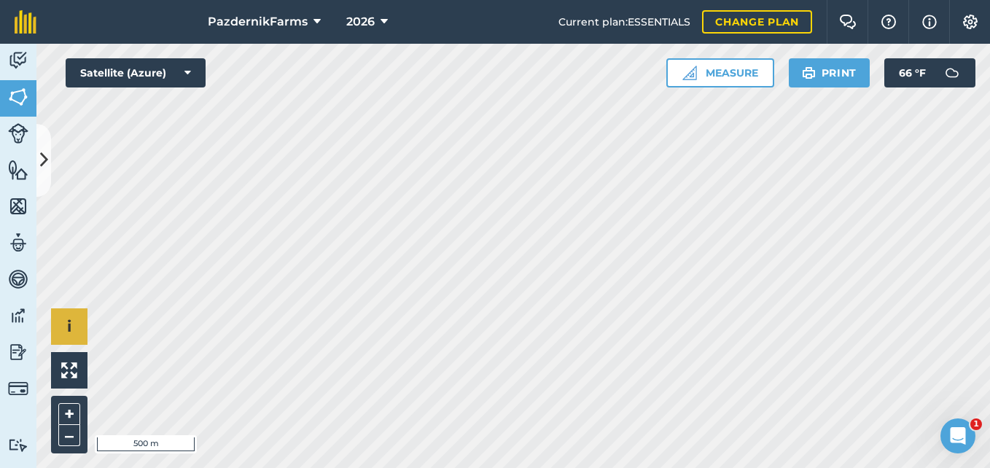
click at [55, 308] on div "Click to start drawing i © 2025 TomTom, Microsoft 500 m + –" at bounding box center [512, 256] width 953 height 424
